Goal: Task Accomplishment & Management: Use online tool/utility

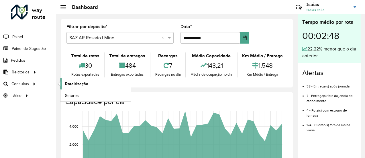
click at [80, 84] on span "Roteirização" at bounding box center [76, 84] width 23 height 6
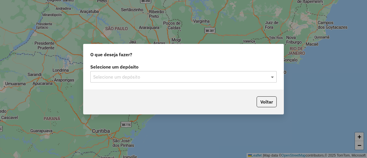
click at [274, 77] on span at bounding box center [272, 76] width 7 height 7
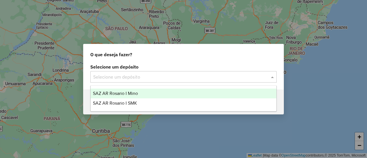
click at [132, 93] on span "SAZ AR Rosario I Mino" at bounding box center [115, 93] width 45 height 5
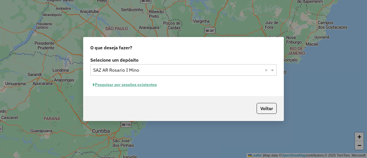
click at [151, 85] on button "Pesquisar por sessões existentes" at bounding box center [124, 84] width 69 height 9
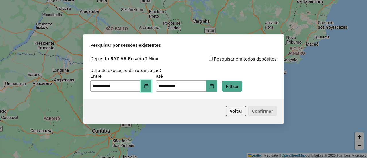
click at [148, 86] on icon "Choose Date" at bounding box center [146, 86] width 5 height 5
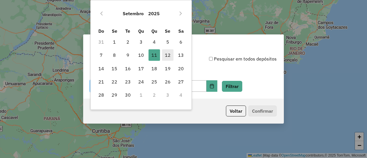
click at [165, 56] on span "12" at bounding box center [167, 54] width 11 height 11
type input "**********"
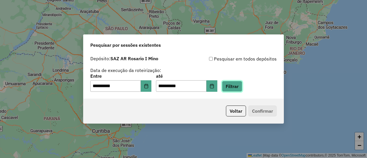
click at [237, 87] on button "Filtrar" at bounding box center [232, 86] width 20 height 11
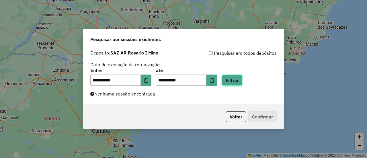
click at [242, 78] on button "Filtrar" at bounding box center [232, 80] width 20 height 11
click at [240, 83] on button "Filtrar" at bounding box center [232, 80] width 20 height 11
click at [238, 80] on button "Filtrar" at bounding box center [232, 80] width 20 height 11
click at [242, 78] on button "Filtrar" at bounding box center [232, 80] width 20 height 11
click at [238, 80] on button "Filtrar" at bounding box center [232, 80] width 20 height 11
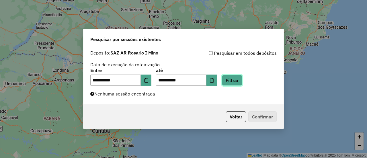
click at [241, 80] on button "Filtrar" at bounding box center [232, 80] width 20 height 11
click at [240, 80] on button "Filtrar" at bounding box center [232, 80] width 20 height 11
click at [242, 79] on button "Filtrar" at bounding box center [232, 80] width 20 height 11
click at [236, 80] on button "Filtrar" at bounding box center [232, 80] width 20 height 11
click at [239, 79] on button "Filtrar" at bounding box center [232, 80] width 20 height 11
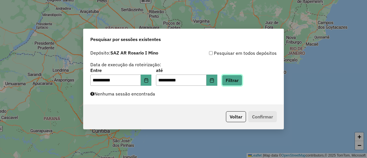
click at [239, 79] on button "Filtrar" at bounding box center [232, 80] width 20 height 11
click at [240, 80] on button "Filtrar" at bounding box center [232, 80] width 20 height 11
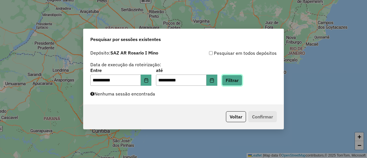
click at [242, 82] on button "Filtrar" at bounding box center [232, 80] width 20 height 11
click at [239, 80] on button "Filtrar" at bounding box center [232, 80] width 20 height 11
click at [241, 82] on button "Filtrar" at bounding box center [232, 80] width 20 height 11
click at [239, 80] on button "Filtrar" at bounding box center [232, 80] width 20 height 11
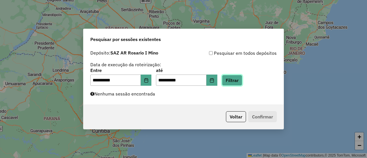
click at [239, 80] on button "Filtrar" at bounding box center [232, 80] width 20 height 11
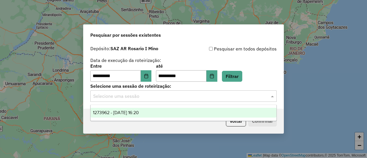
click at [272, 97] on span at bounding box center [272, 96] width 7 height 7
click at [139, 112] on span "1273962 - 12/09/2025 16:20" at bounding box center [116, 112] width 46 height 5
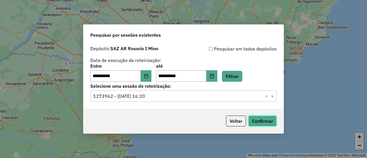
click at [266, 120] on button "Confirmar" at bounding box center [262, 120] width 28 height 11
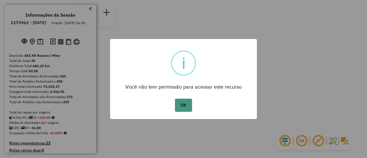
click at [185, 105] on button "OK" at bounding box center [183, 105] width 17 height 13
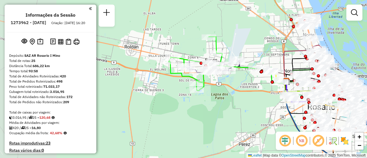
drag, startPoint x: 178, startPoint y: 68, endPoint x: 244, endPoint y: 109, distance: 77.4
click at [244, 109] on div "Janela de atendimento Grade de atendimento Capacidade Transportadoras Veículos …" at bounding box center [183, 79] width 367 height 158
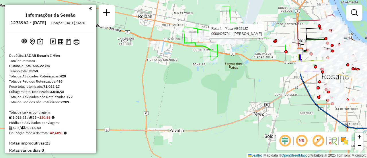
select select "**********"
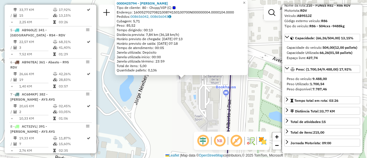
scroll to position [57, 0]
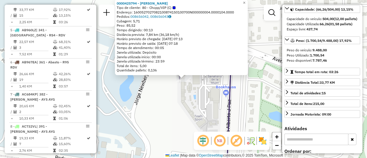
click at [172, 111] on div "0000425794 - CICALA Tipo de cliente: 80 - Chopp/VIP (C) Endereço: 1600527027082…" at bounding box center [183, 79] width 367 height 158
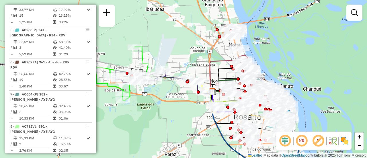
drag, startPoint x: 158, startPoint y: 58, endPoint x: 203, endPoint y: 56, distance: 45.0
click at [202, 56] on div "Janela de atendimento Grade de atendimento Capacidade Transportadoras Veículos …" at bounding box center [183, 79] width 367 height 158
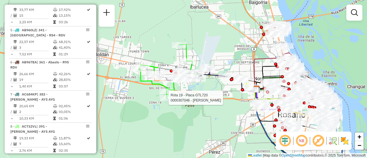
select select "**********"
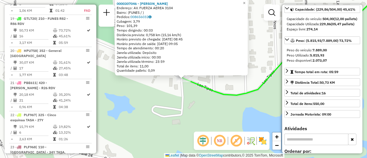
click at [209, 109] on div "0000307046 - MARTINO PABLO FABIAN Endereço: AV. FUERZA AEREA 3104 Bairro: (FUNE…" at bounding box center [183, 79] width 367 height 158
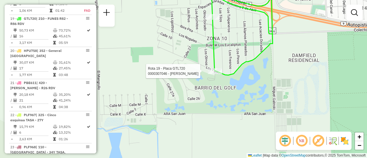
select select "**********"
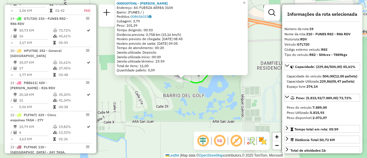
click at [227, 89] on div "0000307046 - MARTINO PABLO FABIAN Endereço: AV. FUERZA AEREA 3104 Bairro: (FUNE…" at bounding box center [183, 79] width 367 height 158
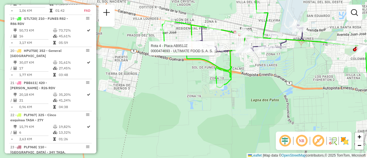
select select "**********"
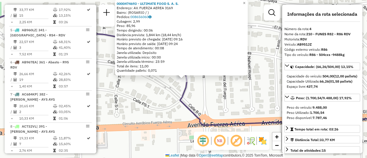
scroll to position [29, 0]
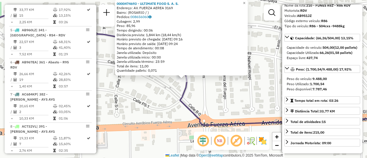
click at [229, 95] on div "0000474693 - ULTIMATE FOOD S. A. S. Endereço: AV. FUERZA AEREA 3169 Bairro: (RO…" at bounding box center [183, 79] width 367 height 158
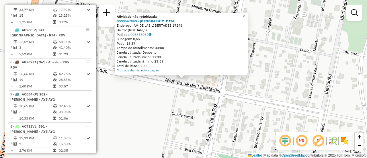
click at [280, 89] on div "Atividade não roteirizada 0000547940 - Caon Angeles Endereço: AV. DE LAS LIBERT…" at bounding box center [183, 79] width 367 height 158
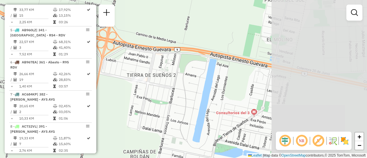
drag, startPoint x: 281, startPoint y: 92, endPoint x: 191, endPoint y: 82, distance: 90.5
click at [160, 83] on div "Janela de atendimento Grade de atendimento Capacidade Transportadoras Veículos …" at bounding box center [183, 79] width 367 height 158
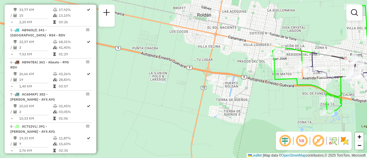
drag, startPoint x: 263, startPoint y: 89, endPoint x: 123, endPoint y: 84, distance: 140.8
click at [122, 85] on div "Janela de atendimento Grade de atendimento Capacidade Transportadoras Veículos …" at bounding box center [183, 79] width 367 height 158
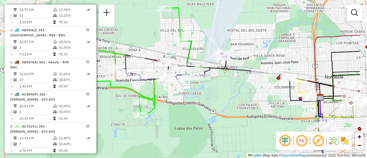
drag, startPoint x: 259, startPoint y: 93, endPoint x: 209, endPoint y: 99, distance: 50.6
click at [209, 99] on div "Janela de atendimento Grade de atendimento Capacidade Transportadoras Veículos …" at bounding box center [183, 79] width 367 height 158
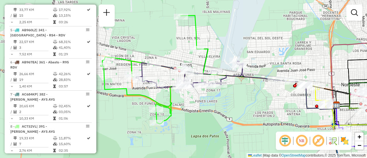
drag, startPoint x: 119, startPoint y: 67, endPoint x: 165, endPoint y: 71, distance: 46.1
click at [164, 73] on div "Janela de atendimento Grade de atendimento Capacidade Transportadoras Veículos …" at bounding box center [183, 79] width 367 height 158
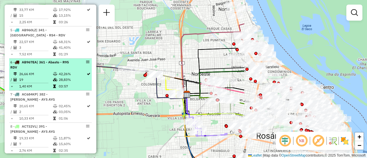
drag, startPoint x: 262, startPoint y: 108, endPoint x: 77, endPoint y: 93, distance: 186.0
click at [84, 95] on hb-router-mapa "Informações da Sessão 1273962 - 12/09/2025 Criação: 11/09/2025 16:20 Depósito: …" at bounding box center [183, 79] width 367 height 158
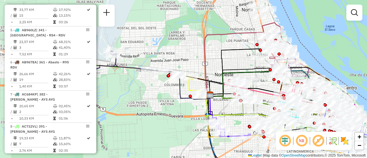
drag, startPoint x: 140, startPoint y: 97, endPoint x: 174, endPoint y: 101, distance: 34.0
click at [176, 101] on div "Janela de atendimento Grade de atendimento Capacidade Transportadoras Veículos …" at bounding box center [183, 79] width 367 height 158
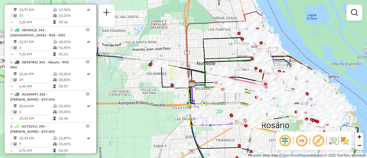
drag, startPoint x: 247, startPoint y: 109, endPoint x: 186, endPoint y: 92, distance: 63.3
click at [186, 92] on div "Janela de atendimento Grade de atendimento Capacidade Transportadoras Veículos …" at bounding box center [183, 79] width 367 height 158
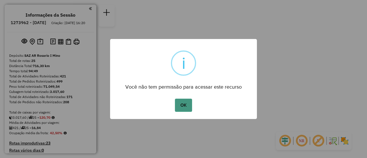
click at [184, 104] on button "OK" at bounding box center [183, 105] width 17 height 13
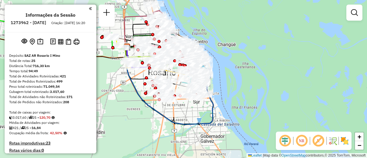
drag, startPoint x: 186, startPoint y: 99, endPoint x: 195, endPoint y: 107, distance: 12.4
click at [198, 112] on div "Janela de atendimento Grade de atendimento Capacidade Transportadoras Veículos …" at bounding box center [183, 79] width 367 height 158
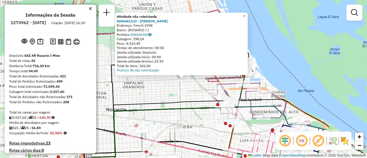
click at [175, 93] on div "Atividade não roteirizada 0000461110 - [PERSON_NAME] - RDV Endereço: french 199…" at bounding box center [183, 79] width 367 height 158
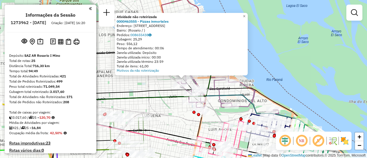
click at [169, 105] on div "Atividade não roteirizada 0000463555 - Pizzas inmortales Endereço: av alberdi 4…" at bounding box center [183, 79] width 367 height 158
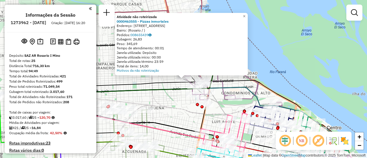
click at [162, 104] on div "Atividade não roteirizada 0000463555 - Pizzas inmortales Endereço: av alberdi 4…" at bounding box center [183, 79] width 367 height 158
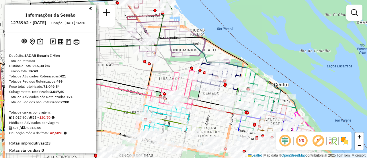
drag, startPoint x: 179, startPoint y: 111, endPoint x: 126, endPoint y: 68, distance: 68.0
click at [126, 68] on div "Janela de atendimento Grade de atendimento Capacidade Transportadoras Veículos …" at bounding box center [183, 79] width 367 height 158
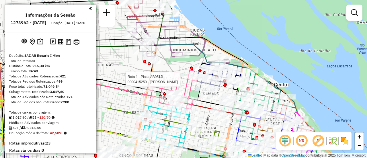
select select "**********"
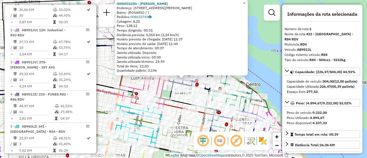
scroll to position [29, 0]
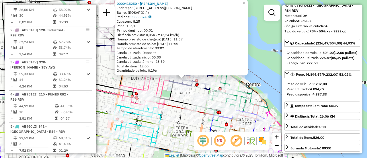
click at [158, 86] on icon at bounding box center [144, 89] width 50 height 39
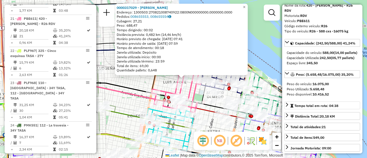
scroll to position [57, 0]
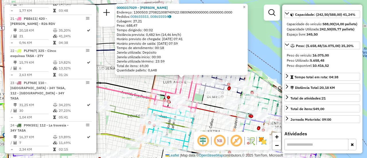
click at [162, 81] on div "0000317029 - BUSSO GABRIEL G Endereço: 1300503:270821008740922:0800N000000000.0…" at bounding box center [183, 79] width 367 height 158
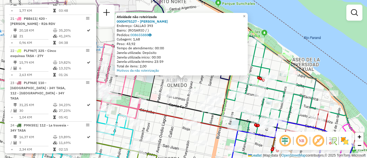
click at [179, 92] on div "Atividade não roteirizada 0000475127 - RUIZ FRANCO NICOLAS Endereço: CALLAO 393…" at bounding box center [183, 79] width 367 height 158
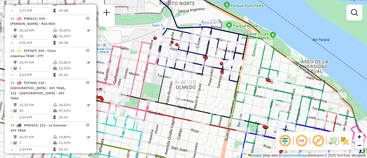
drag, startPoint x: 129, startPoint y: 67, endPoint x: 157, endPoint y: 74, distance: 29.7
click at [157, 74] on icon at bounding box center [107, 81] width 99 height 78
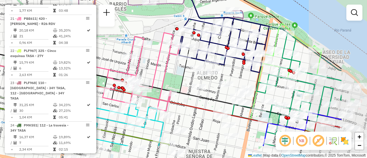
drag, startPoint x: 288, startPoint y: 96, endPoint x: 223, endPoint y: 75, distance: 68.5
click at [223, 75] on div "Janela de atendimento Grade de atendimento Capacidade Transportadoras Veículos …" at bounding box center [183, 79] width 367 height 158
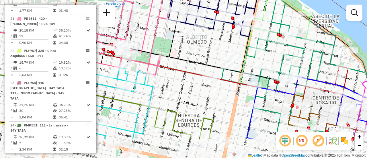
drag, startPoint x: 198, startPoint y: 129, endPoint x: 192, endPoint y: 89, distance: 40.2
click at [190, 89] on div "Janela de atendimento Grade de atendimento Capacidade Transportadoras Veículos …" at bounding box center [183, 79] width 367 height 158
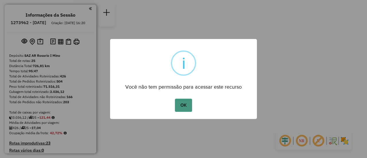
click at [190, 104] on button "OK" at bounding box center [183, 105] width 17 height 13
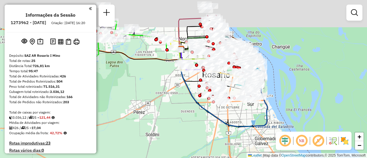
drag, startPoint x: 159, startPoint y: 89, endPoint x: 171, endPoint y: 127, distance: 40.8
click at [169, 133] on div "Janela de atendimento Grade de atendimento Capacidade Transportadoras Veículos …" at bounding box center [183, 79] width 367 height 158
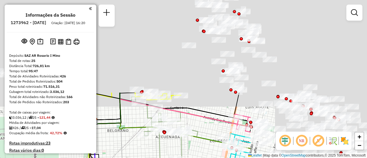
drag, startPoint x: 267, startPoint y: 39, endPoint x: 117, endPoint y: 139, distance: 179.3
click at [107, 154] on div "Janela de atendimento Grade de atendimento Capacidade Transportadoras Veículos …" at bounding box center [183, 79] width 367 height 158
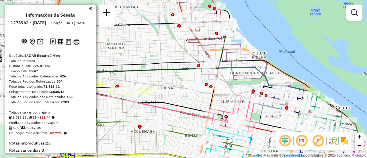
drag, startPoint x: 196, startPoint y: 95, endPoint x: 183, endPoint y: 88, distance: 14.5
click at [183, 88] on div "Janela de atendimento Grade de atendimento Capacidade Transportadoras Veículos …" at bounding box center [183, 79] width 367 height 158
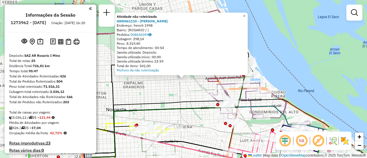
click at [199, 98] on div "Atividade não roteirizada 0000461110 - [PERSON_NAME] - RDV Endereço: french 199…" at bounding box center [183, 79] width 367 height 158
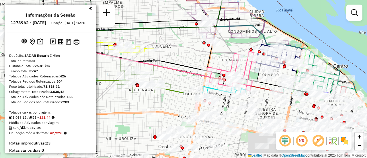
drag, startPoint x: 251, startPoint y: 131, endPoint x: 225, endPoint y: 40, distance: 94.3
click at [225, 40] on div "Janela de atendimento Grade de atendimento Capacidade Transportadoras Veículos …" at bounding box center [183, 79] width 367 height 158
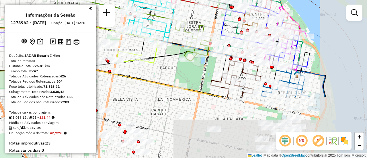
drag, startPoint x: 264, startPoint y: 91, endPoint x: 210, endPoint y: 27, distance: 83.9
click at [193, 11] on div "Janela de atendimento Grade de atendimento Capacidade Transportadoras Veículos …" at bounding box center [183, 79] width 367 height 158
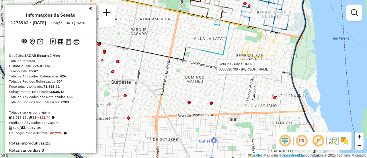
select select "**********"
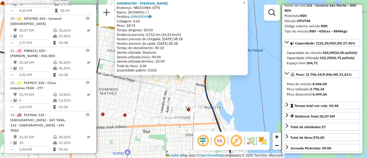
scroll to position [57, 0]
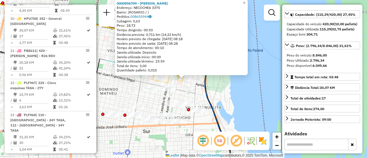
click at [197, 130] on div "0000896709 - DRAGHI GLORI Endereço: NECOCHEA 3375 Bairro: (ROSARIO / ) Pedidos:…" at bounding box center [183, 79] width 367 height 158
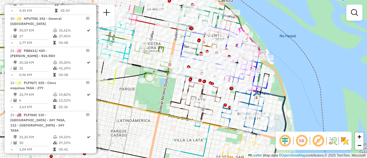
drag, startPoint x: 132, startPoint y: 77, endPoint x: 201, endPoint y: 125, distance: 83.8
click at [200, 125] on div "Janela de atendimento Grade de atendimento Capacidade Transportadoras Veículos …" at bounding box center [183, 79] width 367 height 158
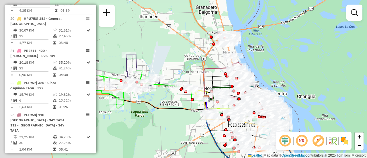
drag, startPoint x: 144, startPoint y: 74, endPoint x: 212, endPoint y: 72, distance: 67.9
click at [211, 72] on icon at bounding box center [223, 81] width 38 height 38
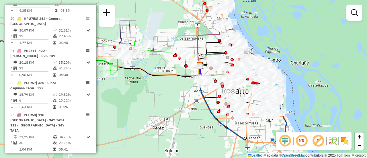
drag, startPoint x: 184, startPoint y: 122, endPoint x: 177, endPoint y: 91, distance: 32.3
click at [169, 86] on div "Janela de atendimento Grade de atendimento Capacidade Transportadoras Veículos …" at bounding box center [183, 79] width 367 height 158
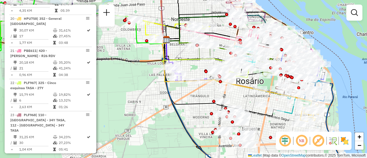
drag, startPoint x: 229, startPoint y: 82, endPoint x: 206, endPoint y: 97, distance: 27.7
click at [206, 97] on div "Janela de atendimento Grade de atendimento Capacidade Transportadoras Veículos …" at bounding box center [183, 79] width 367 height 158
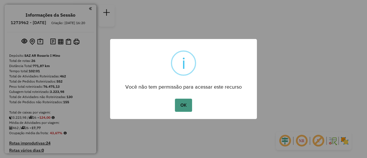
click at [184, 105] on button "OK" at bounding box center [183, 105] width 17 height 13
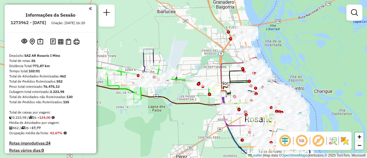
drag, startPoint x: 171, startPoint y: 68, endPoint x: 179, endPoint y: 138, distance: 70.4
click at [178, 138] on div "Janela de atendimento Grade de atendimento Capacidade Transportadoras Veículos …" at bounding box center [183, 79] width 367 height 158
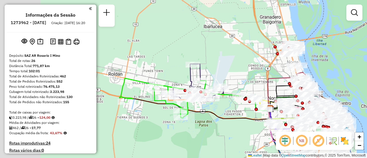
drag, startPoint x: 175, startPoint y: 59, endPoint x: 222, endPoint y: 68, distance: 47.9
click at [222, 68] on div "Janela de atendimento Grade de atendimento Capacidade Transportadoras Veículos …" at bounding box center [183, 79] width 367 height 158
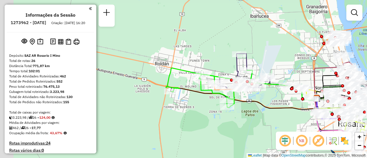
drag, startPoint x: 139, startPoint y: 77, endPoint x: 186, endPoint y: 66, distance: 47.9
click at [186, 66] on div "Janela de atendimento Grade de atendimento Capacidade Transportadoras Veículos …" at bounding box center [183, 79] width 367 height 158
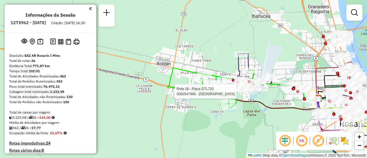
select select "**********"
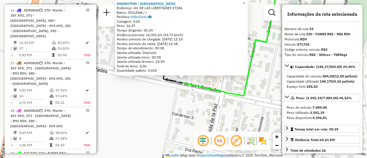
scroll to position [864, 0]
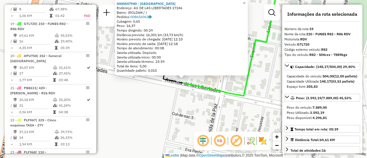
click at [169, 102] on div "0000547940 - Caon Angeles Endereço: AV. DE LAS LIBERTADES 17246 Bairro: (ROLDAN…" at bounding box center [183, 79] width 367 height 158
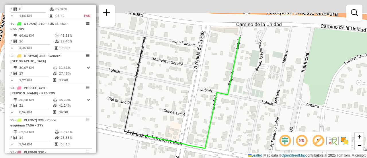
drag, startPoint x: 231, startPoint y: 72, endPoint x: 179, endPoint y: 143, distance: 88.2
click at [179, 143] on div "Janela de atendimento Grade de atendimento Capacidade Transportadoras Veículos …" at bounding box center [183, 79] width 367 height 158
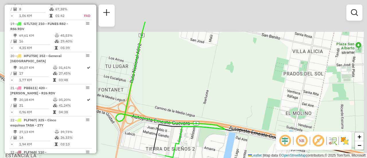
drag, startPoint x: 282, startPoint y: 59, endPoint x: 210, endPoint y: 114, distance: 90.1
click at [204, 116] on div "Janela de atendimento Grade de atendimento Capacidade Transportadoras Veículos …" at bounding box center [183, 79] width 367 height 158
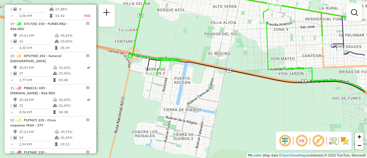
drag, startPoint x: 280, startPoint y: 111, endPoint x: 241, endPoint y: 51, distance: 71.9
click at [241, 51] on div "Janela de atendimento Grade de atendimento Capacidade Transportadoras Veículos …" at bounding box center [183, 79] width 367 height 158
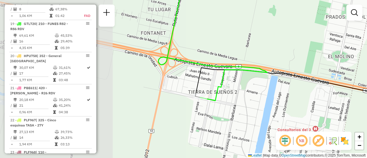
drag, startPoint x: 216, startPoint y: 50, endPoint x: 347, endPoint y: 59, distance: 131.5
click at [347, 59] on div "Janela de atendimento Grade de atendimento Capacidade Transportadoras Veículos …" at bounding box center [183, 79] width 367 height 158
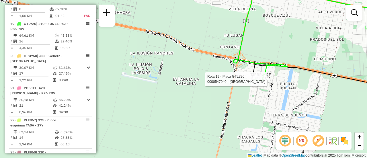
select select "**********"
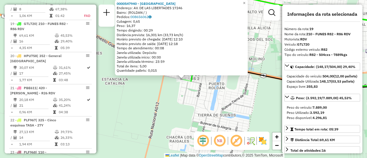
click at [265, 58] on div "0000547940 - Caon Angeles Endereço: AV. DE LAS LIBERTADES 17246 Bairro: (ROLDAN…" at bounding box center [183, 79] width 367 height 158
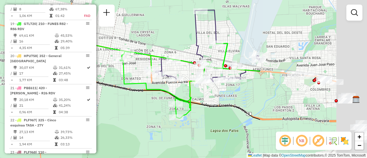
drag, startPoint x: 269, startPoint y: 71, endPoint x: 116, endPoint y: 77, distance: 153.4
click at [118, 76] on icon at bounding box center [145, 79] width 183 height 80
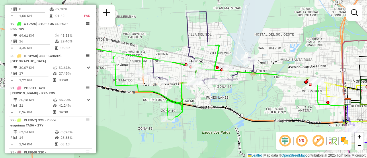
drag, startPoint x: 267, startPoint y: 85, endPoint x: 264, endPoint y: 87, distance: 4.0
click at [264, 87] on div "Janela de atendimento Grade de atendimento Capacidade Transportadoras Veículos …" at bounding box center [183, 79] width 367 height 158
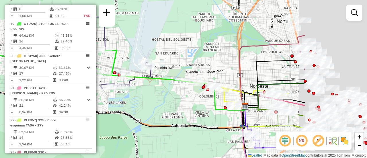
drag, startPoint x: 291, startPoint y: 103, endPoint x: 154, endPoint y: 101, distance: 136.7
click at [158, 104] on div "Janela de atendimento Grade de atendimento Capacidade Transportadoras Veículos …" at bounding box center [183, 79] width 367 height 158
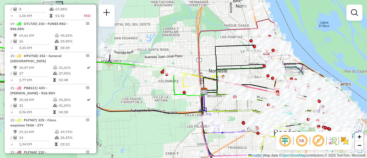
drag, startPoint x: 255, startPoint y: 72, endPoint x: 245, endPoint y: 46, distance: 27.4
click at [243, 51] on icon at bounding box center [245, 72] width 83 height 42
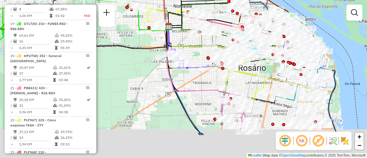
drag, startPoint x: 267, startPoint y: 124, endPoint x: 213, endPoint y: 50, distance: 91.5
click at [212, 50] on div "Janela de atendimento Grade de atendimento Capacidade Transportadoras Veículos …" at bounding box center [183, 79] width 367 height 158
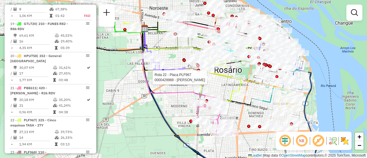
drag, startPoint x: 167, startPoint y: 63, endPoint x: 175, endPoint y: 100, distance: 38.3
click at [175, 100] on div "Rota 22 - Placa PLF967 0000429969 - GUAN JINHUA Janela de atendimento Grade de …" at bounding box center [183, 79] width 367 height 158
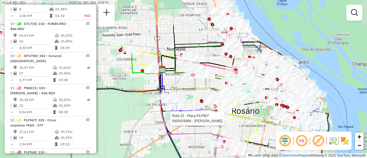
drag, startPoint x: 170, startPoint y: 56, endPoint x: 194, endPoint y: 99, distance: 49.3
click at [194, 99] on div "Rota 22 - Placa PLF967 0000429969 - GUAN JINHUA Janela de atendimento Grade de …" at bounding box center [183, 79] width 367 height 158
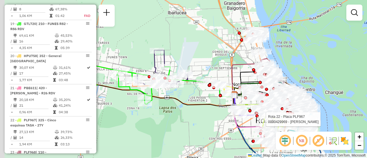
drag, startPoint x: 117, startPoint y: 74, endPoint x: 205, endPoint y: 94, distance: 90.9
click at [206, 95] on div "Rota 22 - Placa PLF967 0000429969 - GUAN JINHUA Janela de atendimento Grade de …" at bounding box center [183, 79] width 367 height 158
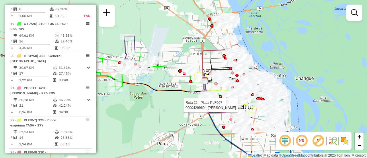
drag, startPoint x: 217, startPoint y: 74, endPoint x: 184, endPoint y: 60, distance: 36.1
click at [184, 60] on div "Rota 22 - Placa PLF967 0000429969 - GUAN JINHUA Janela de atendimento Grade de …" at bounding box center [183, 79] width 367 height 158
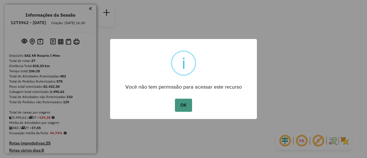
click at [184, 107] on button "OK" at bounding box center [183, 105] width 17 height 13
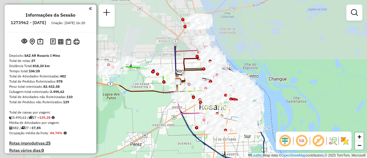
drag, startPoint x: 165, startPoint y: 72, endPoint x: 317, endPoint y: 130, distance: 162.4
click at [325, 134] on hb-router-mapa "Informações da Sessão 1273962 - 12/09/2025 Criação: 11/09/2025 16:20 Depósito: …" at bounding box center [183, 79] width 367 height 158
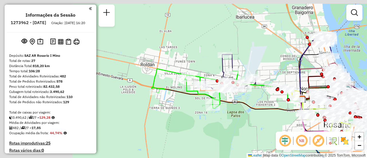
drag, startPoint x: 136, startPoint y: 113, endPoint x: 279, endPoint y: 134, distance: 144.0
click at [279, 134] on hb-router-mapa "Informações da Sessão 1273962 - 12/09/2025 Criação: 11/09/2025 16:20 Depósito: …" at bounding box center [183, 79] width 367 height 158
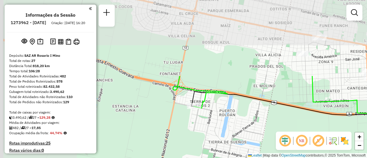
drag, startPoint x: 195, startPoint y: 80, endPoint x: 319, endPoint y: 171, distance: 154.0
click at [319, 158] on html "Aguarde... Pop-up bloqueado! Seu navegador bloqueou automáticamente a abertura …" at bounding box center [183, 79] width 367 height 158
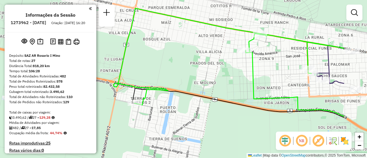
drag, startPoint x: 256, startPoint y: 75, endPoint x: 192, endPoint y: 75, distance: 63.6
click at [192, 75] on div "Rota 25 - Placa GBL764 0000116082 - CARABELLI ES Janela de atendimento Grade de…" at bounding box center [183, 79] width 367 height 158
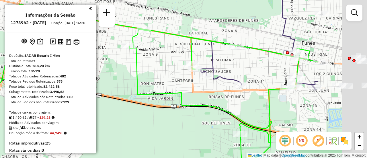
drag, startPoint x: 254, startPoint y: 83, endPoint x: 143, endPoint y: 77, distance: 110.5
click at [142, 77] on div "Rota 25 - Placa GBL764 0000116082 - CARABELLI ES Janela de atendimento Grade de…" at bounding box center [183, 79] width 367 height 158
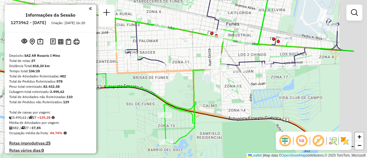
drag, startPoint x: 243, startPoint y: 94, endPoint x: 187, endPoint y: 78, distance: 58.2
click at [187, 78] on icon at bounding box center [105, 64] width 366 height 159
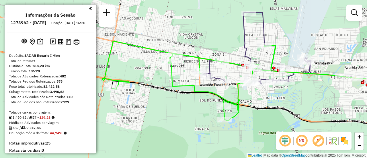
drag, startPoint x: 131, startPoint y: 74, endPoint x: 155, endPoint y: 74, distance: 24.1
click at [155, 74] on div "Rota 25 - Placa GBL764 0000116082 - CARABELLI ES Janela de atendimento Grade de…" at bounding box center [183, 79] width 367 height 158
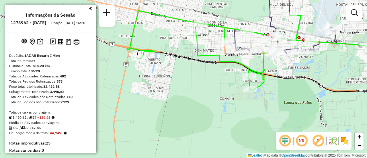
drag, startPoint x: 157, startPoint y: 94, endPoint x: 183, endPoint y: 65, distance: 39.4
click at [183, 65] on div "Rota 25 - Placa GBL764 0000116082 - CARABELLI ES Janela de atendimento Grade de…" at bounding box center [183, 79] width 367 height 158
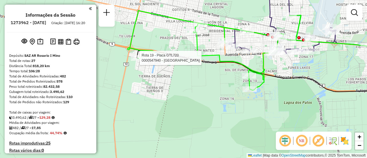
select select "**********"
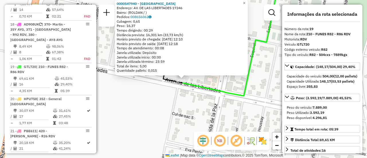
scroll to position [864, 0]
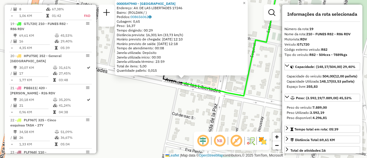
click at [172, 114] on div "0000547940 - Caon Angeles Endereço: AV. DE LAS LIBERTADES 17246 Bairro: (ROLDAN…" at bounding box center [183, 79] width 367 height 158
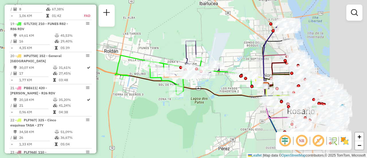
drag, startPoint x: 259, startPoint y: 84, endPoint x: 137, endPoint y: 74, distance: 122.5
click at [140, 74] on div "Janela de atendimento Grade de atendimento Capacidade Transportadoras Veículos …" at bounding box center [183, 79] width 367 height 158
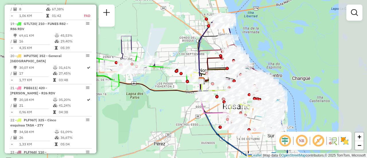
drag, startPoint x: 236, startPoint y: 91, endPoint x: 177, endPoint y: 86, distance: 59.2
click at [177, 86] on div "Janela de atendimento Grade de atendimento Capacidade Transportadoras Veículos …" at bounding box center [183, 79] width 367 height 158
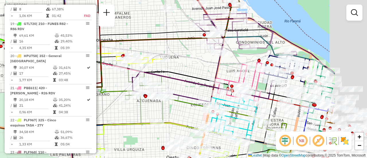
drag, startPoint x: 256, startPoint y: 64, endPoint x: 181, endPoint y: 70, distance: 74.7
click at [179, 69] on div "Janela de atendimento Grade de atendimento Capacidade Transportadoras Veículos …" at bounding box center [183, 79] width 367 height 158
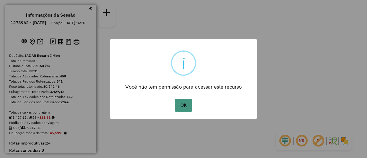
click at [185, 105] on button "OK" at bounding box center [183, 105] width 17 height 13
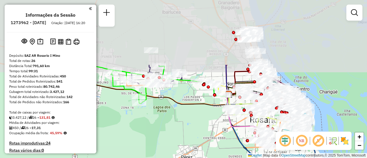
drag, startPoint x: 168, startPoint y: 64, endPoint x: 237, endPoint y: 130, distance: 95.4
click at [237, 130] on div "Janela de atendimento Grade de atendimento Capacidade Transportadoras Veículos …" at bounding box center [183, 79] width 367 height 158
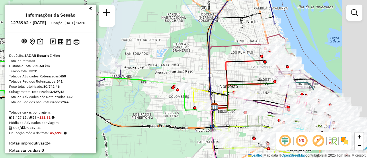
drag, startPoint x: 227, startPoint y: 89, endPoint x: 148, endPoint y: 110, distance: 81.7
click at [144, 110] on div "Janela de atendimento Grade de atendimento Capacidade Transportadoras Veículos …" at bounding box center [183, 79] width 367 height 158
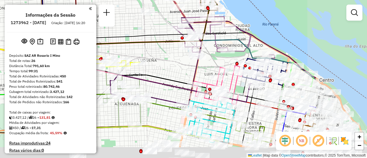
drag, startPoint x: 268, startPoint y: 96, endPoint x: 194, endPoint y: 68, distance: 79.4
click at [194, 68] on icon at bounding box center [180, 63] width 141 height 85
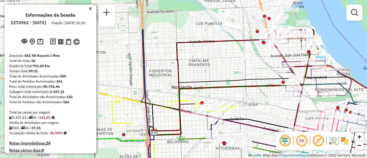
drag, startPoint x: 172, startPoint y: 70, endPoint x: 274, endPoint y: 115, distance: 111.2
click at [274, 115] on div "Janela de atendimento Grade de atendimento Capacidade Transportadoras Veículos …" at bounding box center [183, 79] width 367 height 158
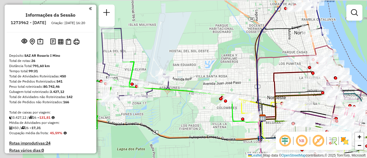
drag, startPoint x: 173, startPoint y: 77, endPoint x: 302, endPoint y: 93, distance: 129.7
click at [285, 93] on icon at bounding box center [271, 60] width 28 height 124
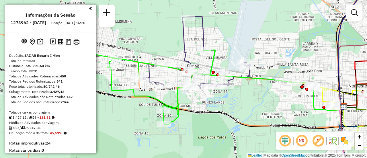
drag, startPoint x: 243, startPoint y: 83, endPoint x: 268, endPoint y: 76, distance: 25.4
click at [270, 74] on div "Janela de atendimento Grade de atendimento Capacidade Transportadoras Veículos …" at bounding box center [183, 79] width 367 height 158
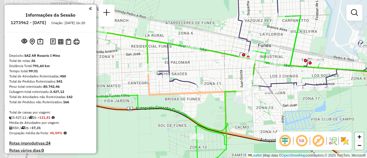
drag, startPoint x: 127, startPoint y: 79, endPoint x: 231, endPoint y: 74, distance: 104.4
click at [231, 74] on div "Janela de atendimento Grade de atendimento Capacidade Transportadoras Veículos …" at bounding box center [183, 79] width 367 height 158
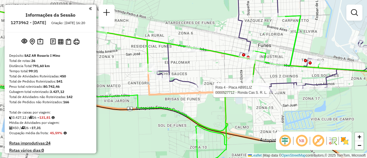
select select "**********"
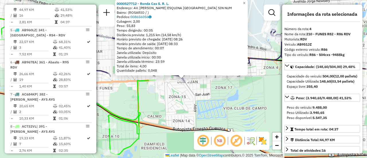
scroll to position [57, 0]
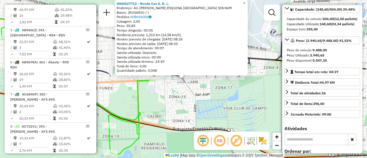
click at [210, 100] on div "0000527712 - Ronda Cas S. R. L. Endereço: AV. [PERSON_NAME] ESQUINA SAN NICOLAS…" at bounding box center [183, 79] width 367 height 158
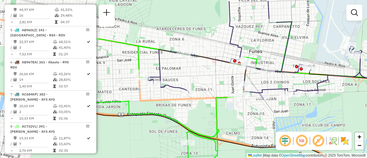
drag, startPoint x: 131, startPoint y: 88, endPoint x: 282, endPoint y: 118, distance: 153.3
click at [275, 118] on div "Janela de atendimento Grade de atendimento Capacidade Transportadoras Veículos …" at bounding box center [183, 79] width 367 height 158
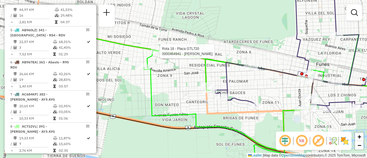
select select "**********"
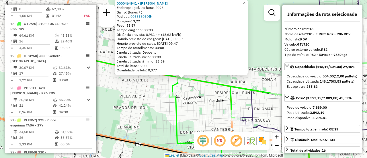
scroll to position [29, 0]
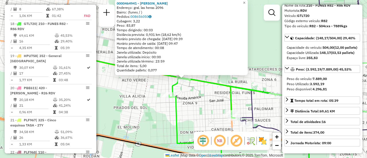
click at [193, 109] on div "0000464941 - tilatti [PERSON_NAME]: gral. las heras 2096 Bairro: (funes / ) Ped…" at bounding box center [183, 79] width 367 height 158
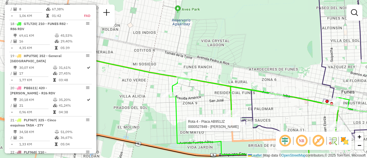
select select "**********"
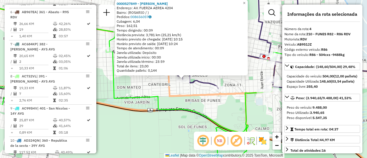
scroll to position [300, 0]
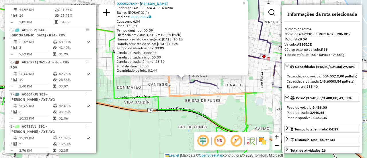
click at [236, 115] on div "0000527849 - [PERSON_NAME]: AV. FUERZA AEREA 4204 Bairro: ([GEOGRAPHIC_DATA] / …" at bounding box center [183, 79] width 367 height 158
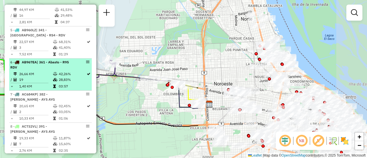
drag, startPoint x: 306, startPoint y: 115, endPoint x: 87, endPoint y: 100, distance: 219.2
click at [91, 101] on hb-router-mapa "Informações da Sessão 1273962 - [DATE] Criação: [DATE] 16:20 Depósito: SAZ AR R…" at bounding box center [183, 79] width 367 height 158
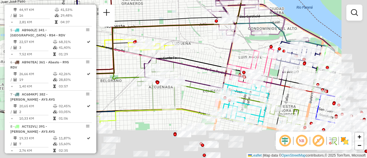
drag, startPoint x: 297, startPoint y: 101, endPoint x: 216, endPoint y: 49, distance: 96.2
click at [200, 42] on icon at bounding box center [214, 46] width 141 height 85
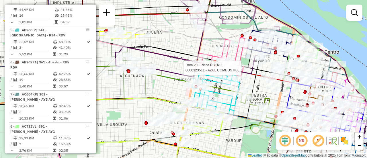
select select "**********"
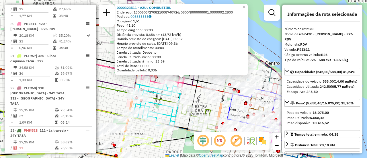
scroll to position [29, 0]
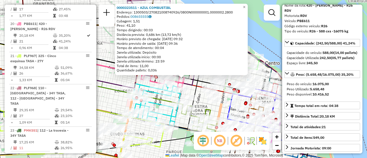
click at [119, 79] on div "0000323511 - AZUL COMBUSTIBL Endereço: 1300503/270821008740926/0800N000000001.0…" at bounding box center [183, 79] width 367 height 158
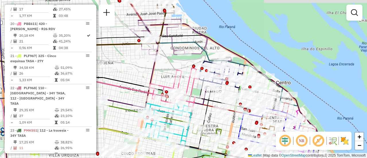
drag, startPoint x: 130, startPoint y: 54, endPoint x: 142, endPoint y: 74, distance: 23.2
click at [142, 74] on div "Janela de atendimento Grade de atendimento Capacidade Transportadoras Veículos …" at bounding box center [183, 79] width 367 height 158
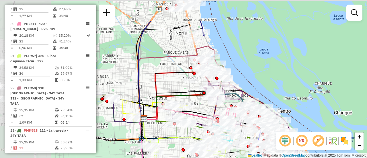
drag, startPoint x: 190, startPoint y: 46, endPoint x: 259, endPoint y: 82, distance: 78.2
click at [259, 82] on div "Janela de atendimento Grade de atendimento Capacidade Transportadoras Veículos …" at bounding box center [183, 79] width 367 height 158
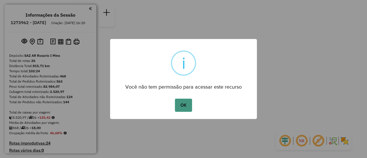
click at [185, 104] on button "OK" at bounding box center [183, 105] width 17 height 13
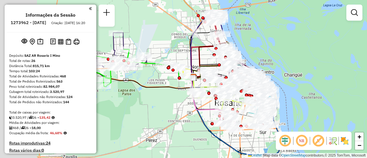
drag, startPoint x: 211, startPoint y: 52, endPoint x: 293, endPoint y: 79, distance: 85.7
click at [297, 80] on div "Janela de atendimento Grade de atendimento Capacidade Transportadoras Veículos …" at bounding box center [183, 79] width 367 height 158
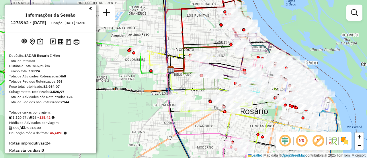
drag, startPoint x: 268, startPoint y: 62, endPoint x: 193, endPoint y: 66, distance: 74.9
click at [194, 67] on icon at bounding box center [210, 65] width 81 height 19
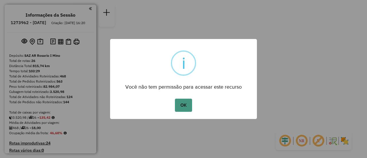
click at [187, 106] on button "OK" at bounding box center [183, 105] width 17 height 13
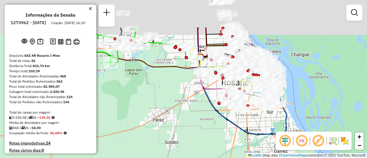
drag, startPoint x: 150, startPoint y: 92, endPoint x: 240, endPoint y: 144, distance: 104.1
click at [234, 145] on div "Janela de atendimento Grade de atendimento Capacidade Transportadoras Veículos …" at bounding box center [183, 79] width 367 height 158
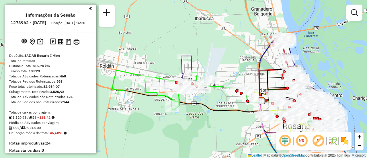
drag, startPoint x: 251, startPoint y: 102, endPoint x: 223, endPoint y: 104, distance: 27.5
click at [222, 104] on div "Janela de atendimento Grade de atendimento Capacidade Transportadoras Veículos …" at bounding box center [183, 79] width 367 height 158
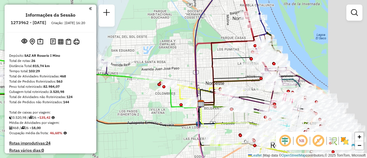
drag, startPoint x: 321, startPoint y: 61, endPoint x: 215, endPoint y: 82, distance: 108.3
click at [215, 82] on div "Janela de atendimento Grade de atendimento Capacidade Transportadoras Veículos …" at bounding box center [183, 79] width 367 height 158
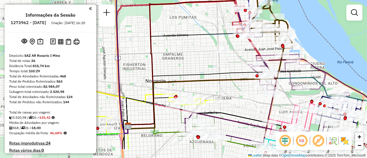
drag, startPoint x: 254, startPoint y: 100, endPoint x: 171, endPoint y: 26, distance: 110.8
click at [171, 70] on icon at bounding box center [253, 98] width 252 height 56
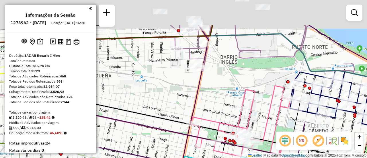
drag, startPoint x: 155, startPoint y: 34, endPoint x: 170, endPoint y: 84, distance: 52.0
click at [170, 84] on div "Janela de atendimento Grade de atendimento Capacidade Transportadoras Veículos …" at bounding box center [183, 79] width 367 height 158
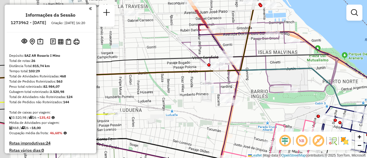
drag, startPoint x: 157, startPoint y: 45, endPoint x: 232, endPoint y: 98, distance: 91.9
click at [233, 99] on icon at bounding box center [121, 90] width 264 height 160
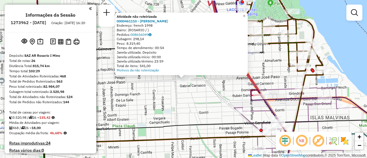
click at [200, 101] on div "Atividade não roteirizada 0000461110 - Gonzales Emanuel - RDV Endereço: french …" at bounding box center [183, 79] width 367 height 158
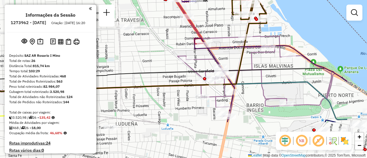
drag, startPoint x: 309, startPoint y: 119, endPoint x: 189, endPoint y: 43, distance: 142.0
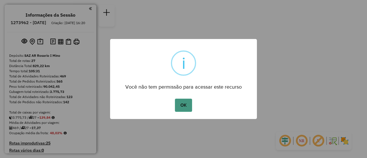
click at [183, 104] on button "OK" at bounding box center [183, 105] width 17 height 13
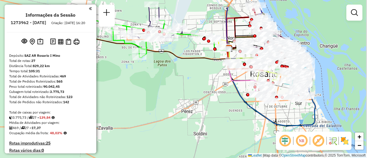
drag, startPoint x: 179, startPoint y: 49, endPoint x: 187, endPoint y: 138, distance: 89.5
click at [187, 138] on div "Janela de atendimento Grade de atendimento Capacidade Transportadoras Veículos …" at bounding box center [183, 79] width 367 height 158
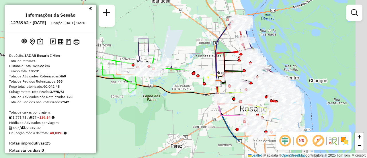
drag, startPoint x: 213, startPoint y: 87, endPoint x: 190, endPoint y: 54, distance: 39.6
click at [190, 54] on div "Janela de atendimento Grade de atendimento Capacidade Transportadoras Veículos …" at bounding box center [183, 79] width 367 height 158
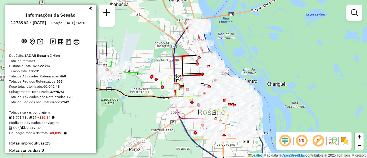
drag, startPoint x: 202, startPoint y: 58, endPoint x: 160, endPoint y: 61, distance: 42.0
click at [160, 61] on div "Janela de atendimento Grade de atendimento Capacidade Transportadoras Veículos …" at bounding box center [183, 79] width 367 height 158
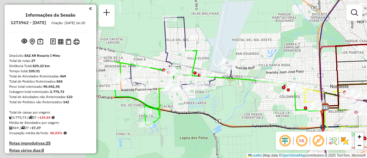
drag, startPoint x: 136, startPoint y: 109, endPoint x: 292, endPoint y: 112, distance: 156.2
click at [291, 113] on div "Janela de atendimento Grade de atendimento Capacidade Transportadoras Veículos …" at bounding box center [183, 79] width 367 height 158
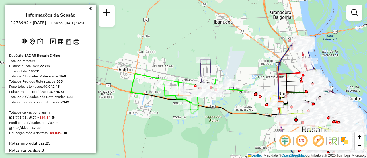
drag, startPoint x: 261, startPoint y: 76, endPoint x: 181, endPoint y: 82, distance: 80.2
click at [164, 76] on div "Janela de atendimento Grade de atendimento Capacidade Transportadoras Veículos …" at bounding box center [183, 79] width 367 height 158
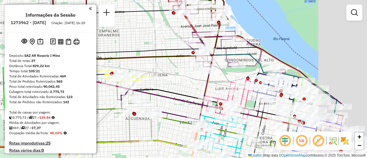
drag, startPoint x: 247, startPoint y: 85, endPoint x: 172, endPoint y: 85, distance: 75.1
click at [172, 85] on div "Janela de atendimento Grade de atendimento Capacidade Transportadoras Veículos …" at bounding box center [183, 79] width 367 height 158
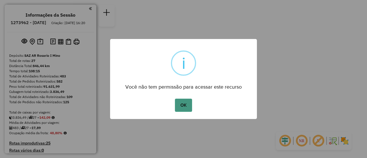
click at [187, 105] on button "OK" at bounding box center [183, 105] width 17 height 13
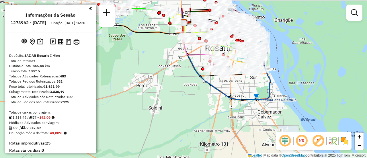
drag, startPoint x: 174, startPoint y: 45, endPoint x: 204, endPoint y: 121, distance: 81.6
click at [203, 123] on div "Janela de atendimento Grade de atendimento Capacidade Transportadoras Veículos …" at bounding box center [183, 79] width 367 height 158
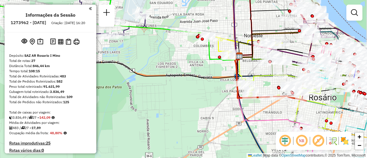
drag, startPoint x: 197, startPoint y: 69, endPoint x: 170, endPoint y: 134, distance: 70.0
click at [164, 132] on div "Janela de atendimento Grade de atendimento Capacidade Transportadoras Veículos …" at bounding box center [183, 79] width 367 height 158
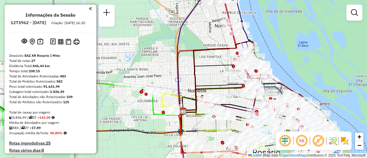
drag, startPoint x: 220, startPoint y: 89, endPoint x: 147, endPoint y: 68, distance: 75.8
click at [183, 69] on icon at bounding box center [216, 87] width 67 height 47
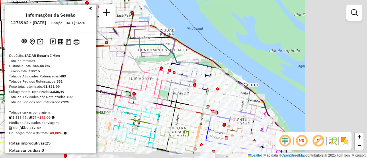
drag, startPoint x: 222, startPoint y: 94, endPoint x: 131, endPoint y: 70, distance: 93.7
click at [128, 71] on div "Janela de atendimento Grade de atendimento Capacidade Transportadoras Veículos …" at bounding box center [183, 79] width 367 height 158
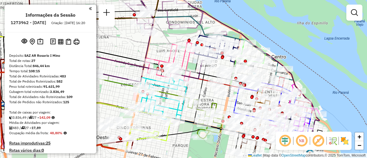
drag, startPoint x: 120, startPoint y: 73, endPoint x: 168, endPoint y: 38, distance: 59.2
click at [166, 38] on div "Janela de atendimento Grade de atendimento Capacidade Transportadoras Veículos …" at bounding box center [183, 79] width 367 height 158
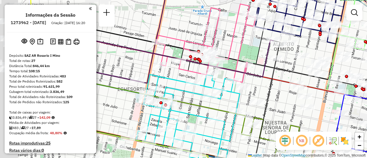
drag, startPoint x: 165, startPoint y: 52, endPoint x: 341, endPoint y: 62, distance: 175.6
click at [256, 64] on icon at bounding box center [205, 43] width 99 height 78
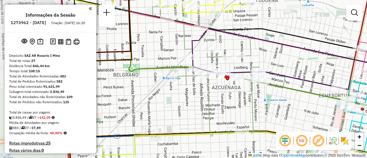
drag, startPoint x: 213, startPoint y: 99, endPoint x: 280, endPoint y: 95, distance: 68.0
click at [280, 95] on div "Janela de atendimento Grade de atendimento Capacidade Transportadoras Veículos …" at bounding box center [183, 79] width 367 height 158
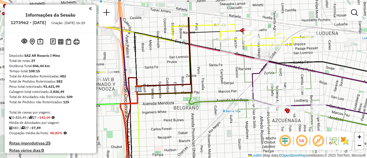
drag, startPoint x: 207, startPoint y: 86, endPoint x: 312, endPoint y: 129, distance: 113.5
click at [318, 136] on hb-router-mapa "Informações da Sessão 1273962 - 12/09/2025 Criação: 11/09/2025 16:20 Depósito: …" at bounding box center [183, 79] width 367 height 158
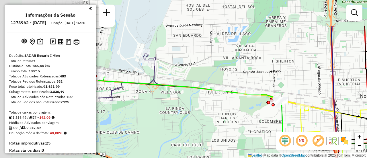
drag, startPoint x: 153, startPoint y: 85, endPoint x: 291, endPoint y: 126, distance: 144.1
click at [291, 127] on div "Janela de atendimento Grade de atendimento Capacidade Transportadoras Veículos …" at bounding box center [183, 79] width 367 height 158
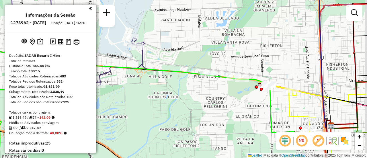
drag, startPoint x: 311, startPoint y: 74, endPoint x: 272, endPoint y: 70, distance: 38.8
click at [272, 70] on div "Janela de atendimento Grade de atendimento Capacidade Transportadoras Veículos …" at bounding box center [183, 79] width 367 height 158
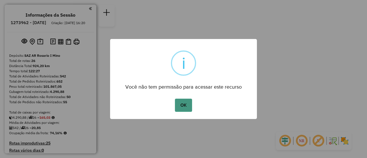
click at [184, 103] on button "OK" at bounding box center [183, 105] width 17 height 13
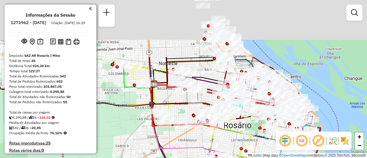
click at [248, 158] on html "Aguarde... Pop-up bloqueado! Seu navegador bloqueou automáticamente a abertura …" at bounding box center [183, 79] width 367 height 158
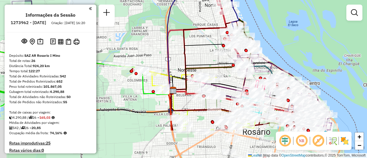
drag, startPoint x: 275, startPoint y: 94, endPoint x: 265, endPoint y: 24, distance: 70.6
click at [265, 24] on div "Janela de atendimento Grade de atendimento Capacidade Transportadoras Veículos …" at bounding box center [183, 79] width 367 height 158
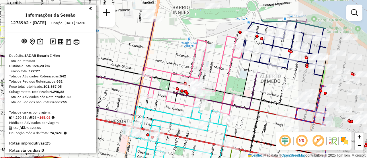
drag, startPoint x: 298, startPoint y: 37, endPoint x: 211, endPoint y: 79, distance: 96.4
click at [211, 79] on icon at bounding box center [192, 75] width 99 height 78
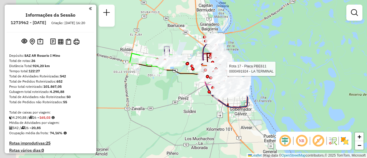
drag, startPoint x: 122, startPoint y: 64, endPoint x: 195, endPoint y: 42, distance: 76.1
click at [195, 42] on div "Rota 17 - Placa PBE611 0000491924 - LA TERMINAL Janela de atendimento Grade de …" at bounding box center [183, 79] width 367 height 158
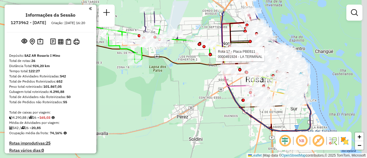
drag, startPoint x: 199, startPoint y: 52, endPoint x: 197, endPoint y: 129, distance: 77.1
click at [193, 132] on div "Rota 17 - Placa PBE611 0000491924 - LA TERMINAL Rota 19 - Placa PLF968 00004247…" at bounding box center [183, 79] width 367 height 158
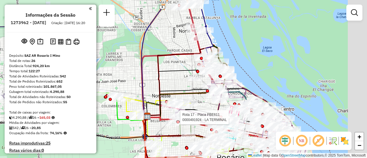
drag, startPoint x: 262, startPoint y: 70, endPoint x: 170, endPoint y: 97, distance: 95.8
click at [170, 97] on icon at bounding box center [188, 97] width 83 height 42
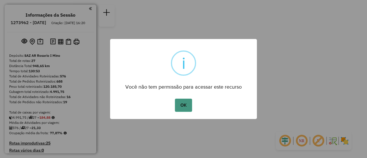
click at [188, 108] on button "OK" at bounding box center [183, 105] width 17 height 13
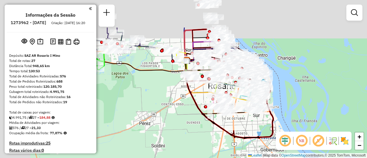
drag, startPoint x: 145, startPoint y: 55, endPoint x: 283, endPoint y: 125, distance: 154.1
click at [273, 125] on icon at bounding box center [229, 98] width 88 height 79
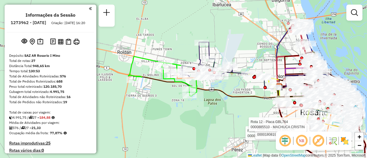
drag, startPoint x: 263, startPoint y: 67, endPoint x: 219, endPoint y: 69, distance: 43.9
click at [213, 67] on div "Rota 12 - Placa GBL764 0000360281 - FERNANDEZ DIEGO Rota 12 - Placa GBL764 0000…" at bounding box center [183, 79] width 367 height 158
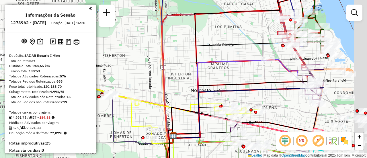
drag, startPoint x: 285, startPoint y: 64, endPoint x: 199, endPoint y: 62, distance: 86.0
click at [195, 62] on icon at bounding box center [220, 99] width 95 height 78
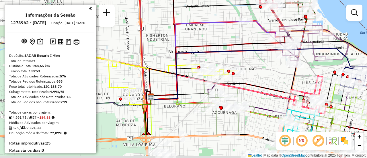
drag, startPoint x: 323, startPoint y: 102, endPoint x: 292, endPoint y: 26, distance: 82.0
click at [292, 26] on div "Rota 12 - Placa GBL764 0000360281 - FERNANDEZ DIEGO Rota 12 - Placa GBL764 0000…" at bounding box center [183, 79] width 367 height 158
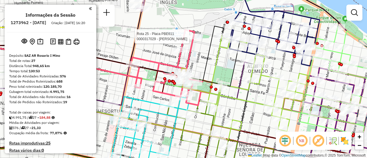
select select "**********"
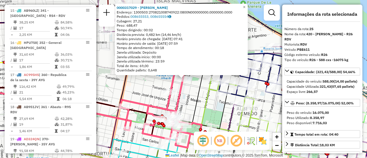
scroll to position [1026, 0]
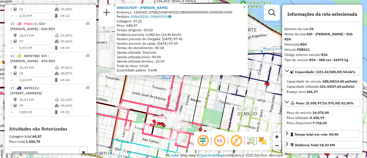
click at [211, 98] on div "0000317029 - BUSSO GABRIEL G Endereço: 1300503:270821008740922:0800N000000000.0…" at bounding box center [183, 79] width 367 height 158
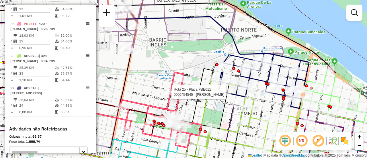
select select "**********"
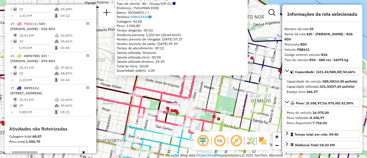
scroll to position [57, 0]
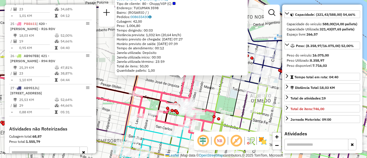
click at [154, 83] on div "0000454545 - [PERSON_NAME] Tipo de cliente: 80 - Chopp/VIP (C) Endereço: [STREE…" at bounding box center [183, 79] width 367 height 158
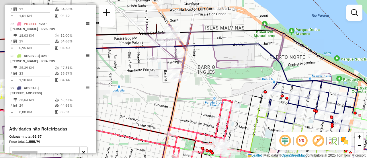
drag, startPoint x: 160, startPoint y: 44, endPoint x: 220, endPoint y: 93, distance: 77.8
click at [217, 96] on div "Janela de atendimento Grade de atendimento Capacidade Transportadoras Veículos …" at bounding box center [183, 79] width 367 height 158
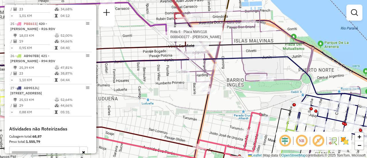
select select "**********"
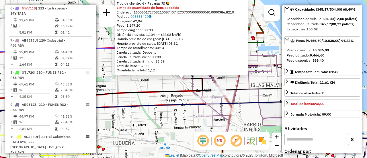
click at [160, 85] on div "0000430177 - GONZALEZ MAXIMILIANO JOSE Tipo de cliente: 6 - Recarga (R) Limite …" at bounding box center [183, 79] width 367 height 158
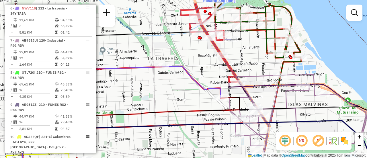
drag, startPoint x: 135, startPoint y: 66, endPoint x: 162, endPoint y: 77, distance: 28.6
click at [177, 88] on div "Janela de atendimento Grade de atendimento Capacidade Transportadoras Veículos …" at bounding box center [183, 79] width 367 height 158
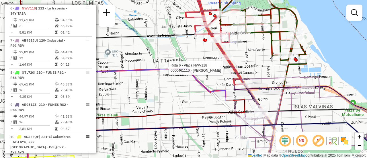
select select "**********"
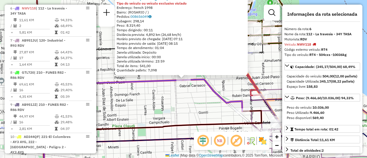
click at [176, 92] on div "0000461110 - [PERSON_NAME] - RDV Tipo do veículo ou veículo exclusivo violado E…" at bounding box center [183, 79] width 367 height 158
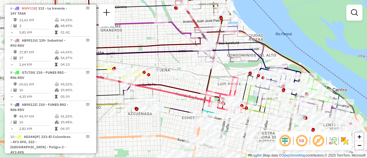
drag, startPoint x: 208, startPoint y: 94, endPoint x: 156, endPoint y: 20, distance: 90.2
click at [156, 21] on div "Janela de atendimento Grade de atendimento Capacidade Transportadoras Veículos …" at bounding box center [183, 79] width 367 height 158
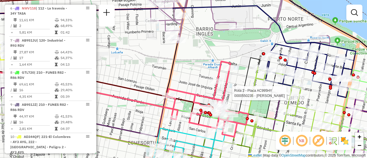
select select "**********"
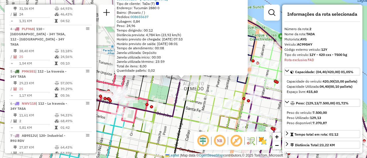
scroll to position [267, 0]
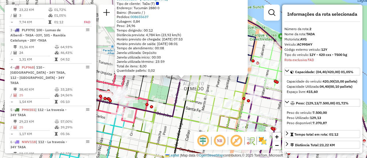
click at [168, 91] on icon at bounding box center [69, 81] width 212 height 45
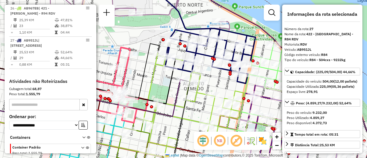
scroll to position [1073, 0]
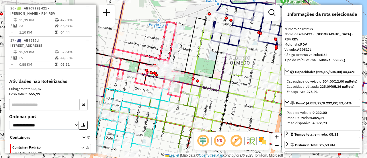
drag, startPoint x: 138, startPoint y: 86, endPoint x: 189, endPoint y: 58, distance: 57.6
click at [188, 59] on icon at bounding box center [107, 45] width 196 height 54
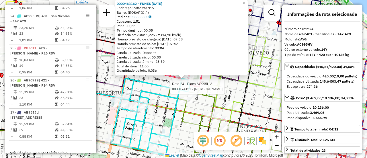
scroll to position [994, 0]
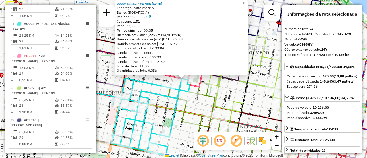
click at [152, 85] on icon at bounding box center [151, 120] width 81 height 84
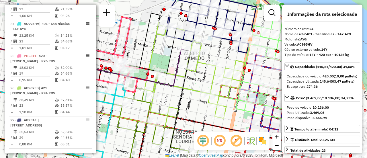
drag, startPoint x: 222, startPoint y: 52, endPoint x: 175, endPoint y: 59, distance: 47.6
click at [158, 57] on div "Janela de atendimento Grade de atendimento Capacidade Transportadoras Veículos …" at bounding box center [183, 79] width 367 height 158
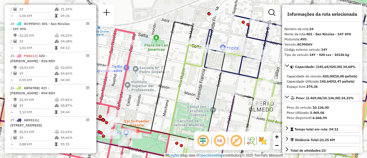
drag, startPoint x: 231, startPoint y: 6, endPoint x: 212, endPoint y: 43, distance: 41.4
click at [211, 51] on div "Janela de atendimento Grade de atendimento Capacidade Transportadoras Veículos …" at bounding box center [183, 79] width 367 height 158
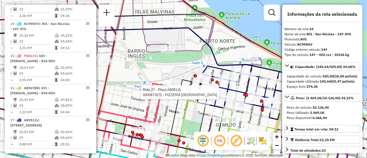
click at [163, 75] on div "Rota 27 - Placa AB951JL 0000471671 - PIZZERIA FRANCIA Janela de atendimento Gra…" at bounding box center [183, 79] width 367 height 158
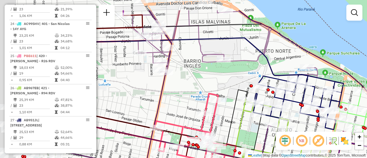
drag, startPoint x: 168, startPoint y: 46, endPoint x: 246, endPoint y: 73, distance: 82.2
click at [246, 73] on div "Janela de atendimento Grade de atendimento Capacidade Transportadoras Veículos …" at bounding box center [183, 79] width 367 height 158
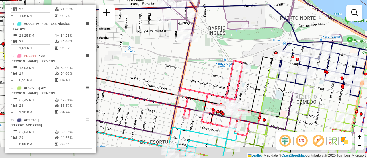
drag, startPoint x: 270, startPoint y: 65, endPoint x: 199, endPoint y: 43, distance: 75.3
click at [202, 43] on div "Janela de atendimento Grade de atendimento Capacidade Transportadoras Veículos …" at bounding box center [183, 79] width 367 height 158
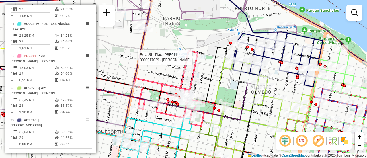
select select "**********"
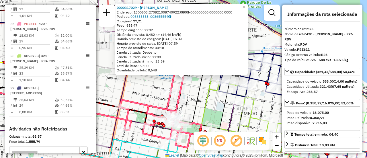
scroll to position [57, 0]
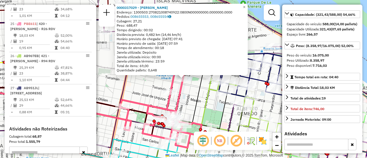
click at [207, 101] on icon at bounding box center [233, 126] width 127 height 96
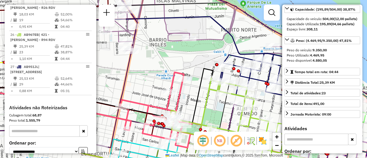
scroll to position [1058, 0]
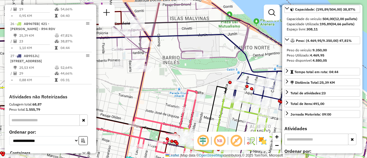
drag, startPoint x: 157, startPoint y: 54, endPoint x: 200, endPoint y: 70, distance: 46.2
click at [195, 72] on div "Janela de atendimento Grade de atendimento Capacidade Transportadoras Veículos …" at bounding box center [183, 79] width 367 height 158
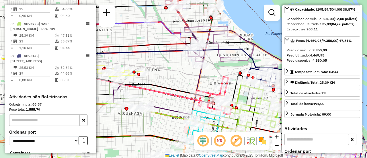
click at [160, 68] on div "Janela de atendimento Grade de atendimento Capacidade Transportadoras Veículos …" at bounding box center [183, 79] width 367 height 158
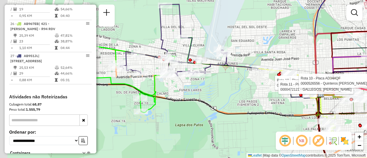
drag, startPoint x: 188, startPoint y: 72, endPoint x: 215, endPoint y: 81, distance: 28.0
click at [216, 82] on div "Rota 10 - Placa AD344QF 0000430961 - DORA PATRICIA LILIANA NELIDA Rota 11 - Pla…" at bounding box center [183, 79] width 367 height 158
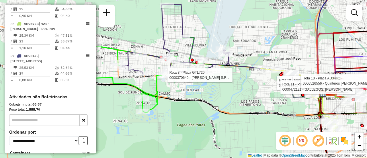
select select "**********"
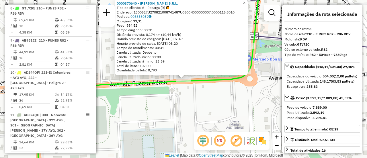
scroll to position [57, 0]
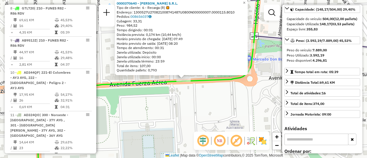
click at [225, 104] on div "0000370640 - PACHECO S.R.L. Tipo de cliente: 6 - Recarga (R) Endereço: 1300527U…" at bounding box center [183, 79] width 367 height 158
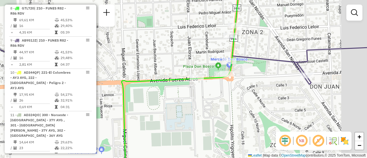
drag, startPoint x: 284, startPoint y: 64, endPoint x: 176, endPoint y: 93, distance: 110.8
click at [174, 93] on div "Janela de atendimento Grade de atendimento Capacidade Transportadoras Veículos …" at bounding box center [183, 79] width 367 height 158
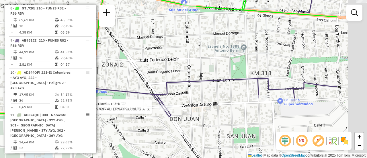
drag, startPoint x: 262, startPoint y: 72, endPoint x: 147, endPoint y: 89, distance: 116.5
click at [117, 92] on icon at bounding box center [213, 55] width 247 height 121
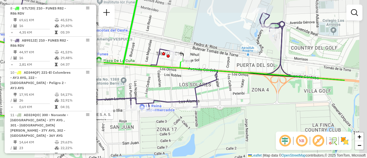
drag, startPoint x: 286, startPoint y: 73, endPoint x: 194, endPoint y: 92, distance: 94.5
click at [193, 92] on div "Rota 8 - Placa GTL720 0000374817 - GERLO ERICA COR Rota 8 - Placa GTL720 000046…" at bounding box center [183, 79] width 367 height 158
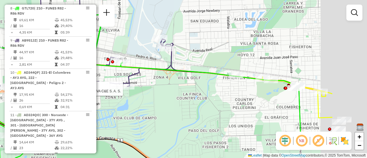
drag, startPoint x: 292, startPoint y: 75, endPoint x: 148, endPoint y: 59, distance: 144.5
click at [149, 59] on div "Rota 8 - Placa GTL720 0000374817 - GERLO ERICA COR Rota 8 - Placa GTL720 000046…" at bounding box center [183, 79] width 367 height 158
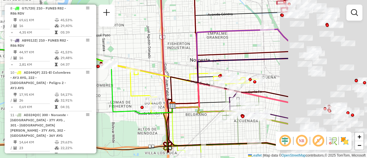
drag, startPoint x: 229, startPoint y: 66, endPoint x: 97, endPoint y: 47, distance: 133.1
click at [94, 48] on hb-router-mapa "Informações da Sessão 1273962 - 12/09/2025 Criação: 11/09/2025 16:20 Depósito: …" at bounding box center [183, 79] width 367 height 158
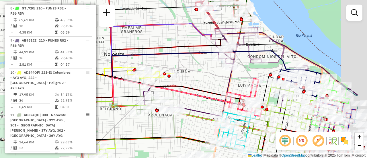
drag, startPoint x: 220, startPoint y: 69, endPoint x: 168, endPoint y: 70, distance: 51.9
click at [168, 70] on div "Rota 8 - Placa GTL720 0000374817 - GERLO ERICA COR Rota 8 - Placa GTL720 000046…" at bounding box center [183, 79] width 367 height 158
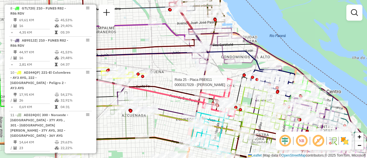
select select "**********"
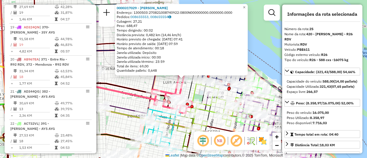
scroll to position [1026, 0]
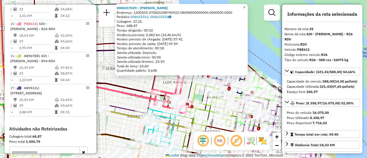
click at [136, 84] on div "0000317029 - BUSSO GABRIEL G Endereço: 1300503:270821008740922:0800N000000000.0…" at bounding box center [183, 79] width 367 height 158
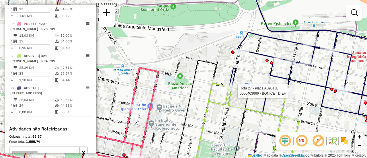
select select "**********"
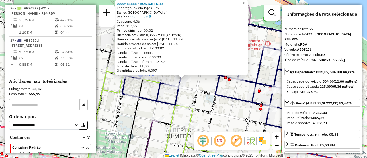
scroll to position [86, 0]
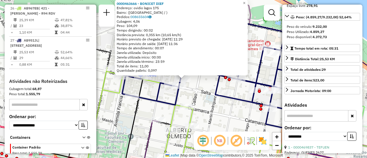
click at [201, 86] on div "0000463666 - BONICET DIEF Endereço: ovidio lagos 175 Bairro: (rosario / ) Pedid…" at bounding box center [183, 79] width 367 height 158
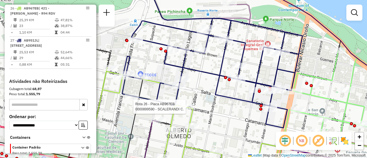
select select "**********"
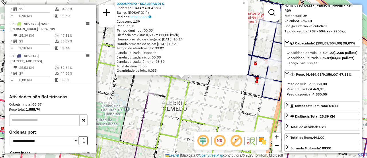
scroll to position [57, 0]
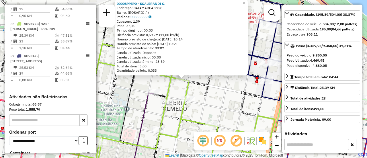
click at [216, 103] on div "0000899590 - SCALERANDI C. Endereço: CATAMARCA 2728 Bairro: (ROSARIO / ) Pedido…" at bounding box center [183, 79] width 367 height 158
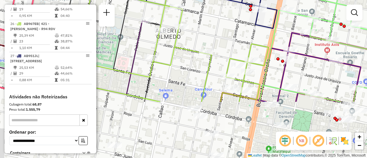
drag, startPoint x: 230, startPoint y: 99, endPoint x: 224, endPoint y: 28, distance: 72.2
click at [224, 28] on div "Janela de atendimento Grade de atendimento Capacidade Transportadoras Veículos …" at bounding box center [183, 79] width 367 height 158
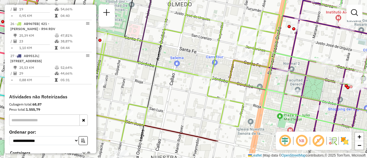
drag, startPoint x: 214, startPoint y: 25, endPoint x: 221, endPoint y: 10, distance: 16.0
click at [220, 11] on div "Janela de atendimento Grade de atendimento Capacidade Transportadoras Veículos …" at bounding box center [183, 79] width 367 height 158
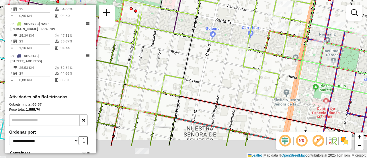
drag, startPoint x: 183, startPoint y: 57, endPoint x: 224, endPoint y: 29, distance: 49.7
click at [224, 29] on div "Janela de atendimento Grade de atendimento Capacidade Transportadoras Veículos …" at bounding box center [183, 79] width 367 height 158
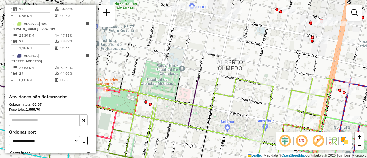
drag, startPoint x: 203, startPoint y: 42, endPoint x: 222, endPoint y: 107, distance: 67.8
click at [211, 135] on div "Janela de atendimento Grade de atendimento Capacidade Transportadoras Veículos …" at bounding box center [183, 79] width 367 height 158
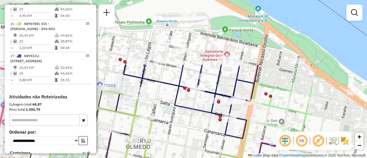
drag, startPoint x: 260, startPoint y: 66, endPoint x: 168, endPoint y: 146, distance: 122.0
click at [168, 146] on div "Janela de atendimento Grade de atendimento Capacidade Transportadoras Veículos …" at bounding box center [183, 79] width 367 height 158
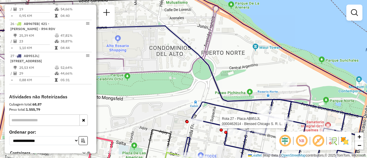
select select "**********"
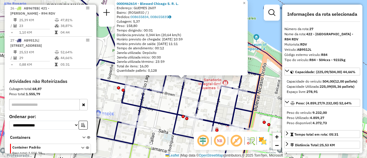
scroll to position [29, 0]
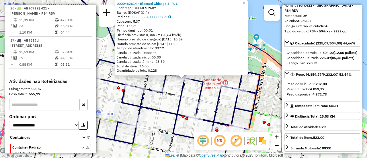
click at [224, 111] on div "0000462614 - Blessed Chicago S. R. L. Endereço: GUEMES 2607 Bairro: (ROSARIO / …" at bounding box center [183, 79] width 367 height 158
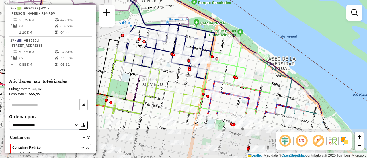
drag, startPoint x: 252, startPoint y: 107, endPoint x: 208, endPoint y: 39, distance: 80.7
click at [209, 39] on div "Janela de atendimento Grade de atendimento Capacidade Transportadoras Veículos …" at bounding box center [183, 79] width 367 height 158
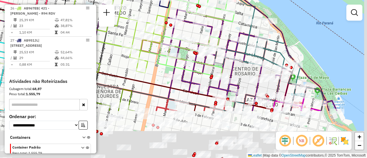
drag, startPoint x: 252, startPoint y: 93, endPoint x: 215, endPoint y: 26, distance: 76.8
click at [219, 31] on div "Janela de atendimento Grade de atendimento Capacidade Transportadoras Veículos …" at bounding box center [183, 79] width 367 height 158
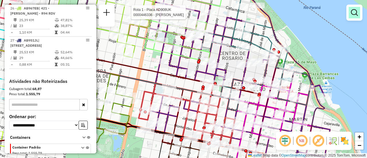
click at [352, 11] on em at bounding box center [354, 12] width 7 height 7
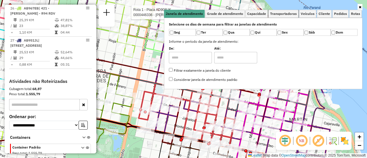
drag, startPoint x: 288, startPoint y: 11, endPoint x: 324, endPoint y: 24, distance: 38.8
click at [288, 12] on span "Transportadoras" at bounding box center [283, 13] width 27 height 3
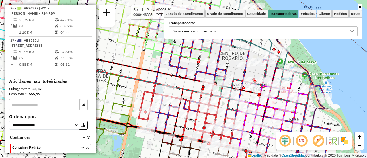
click at [350, 31] on icon at bounding box center [352, 31] width 4 height 2
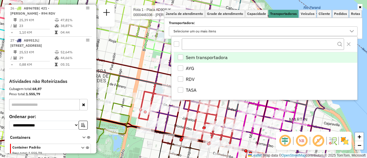
scroll to position [3, 20]
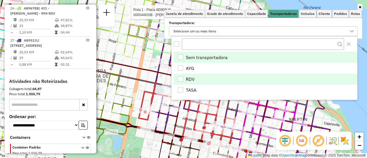
click at [179, 77] on div "RDV" at bounding box center [180, 78] width 5 height 5
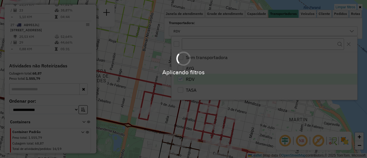
scroll to position [508, 0]
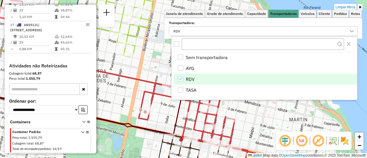
click at [152, 67] on div "Limpar filtros Janela de atendimento Grade de atendimento Capacidade Transporta…" at bounding box center [183, 79] width 367 height 158
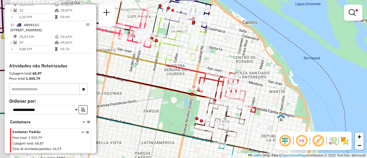
drag, startPoint x: 191, startPoint y: 66, endPoint x: 248, endPoint y: 63, distance: 56.5
click at [247, 63] on div "Limpar filtros Janela de atendimento Grade de atendimento Capacidade Transporta…" at bounding box center [183, 79] width 367 height 158
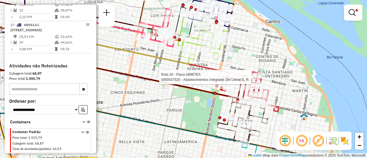
select select "**********"
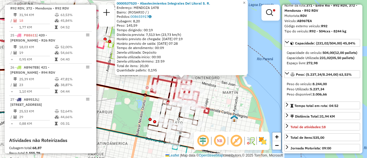
scroll to position [57, 0]
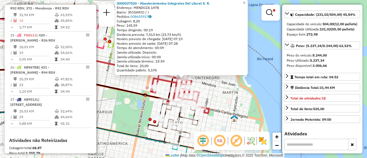
click at [238, 106] on div "0000537520 - Abastecimientos Integrales Del Litoral S. R. Endereço: MENDOZA 147…" at bounding box center [183, 79] width 367 height 158
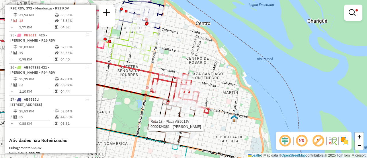
select select "**********"
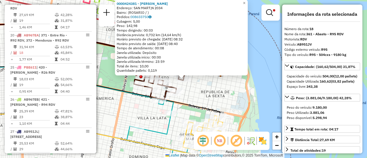
scroll to position [29, 0]
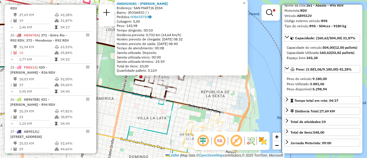
click at [214, 96] on div "0000424381 - WENG AIMEI Endereço: SAN MART¡N 2034 Bairro: (ROSARIO / ) Pedidos:…" at bounding box center [183, 79] width 367 height 158
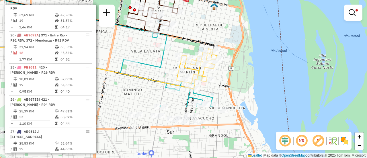
drag, startPoint x: 203, startPoint y: 107, endPoint x: 197, endPoint y: 40, distance: 67.1
click at [197, 40] on icon at bounding box center [85, 24] width 257 height 50
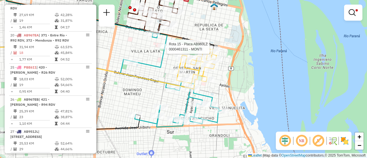
select select "**********"
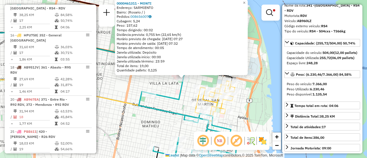
click at [184, 99] on div "0000461311 - MONTI Endereço: SARMIENTO Bairro: (Rosario / ) Pedidos: 008656007 …" at bounding box center [183, 79] width 367 height 158
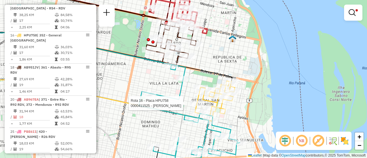
select select "**********"
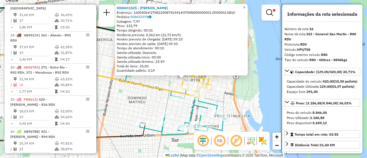
scroll to position [57, 0]
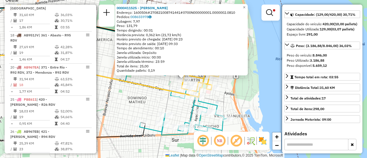
click at [242, 96] on div "0000411525 - SILVA MARIA FERNANDA Endereço: 1600506#270821008741441#0700N000000…" at bounding box center [183, 79] width 367 height 158
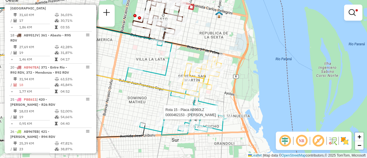
select select "**********"
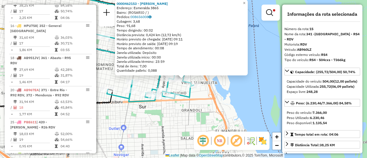
scroll to position [332, 0]
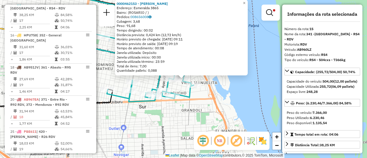
click at [236, 109] on div "0000462153 - Jaime Fernando Endereço: Esmeralda 3865 Bairro: (ROSARIO / ) Pedid…" at bounding box center [183, 79] width 367 height 158
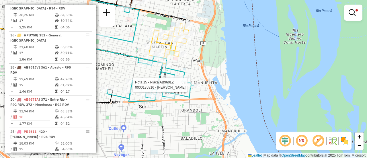
select select "**********"
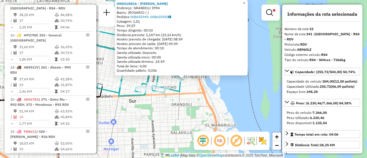
click at [182, 104] on div "0000135816 - NOGARA SERGIO D Endereço: GRANDOLI 3994 Bairro: (ROSARIO / ) Pedid…" at bounding box center [183, 79] width 367 height 158
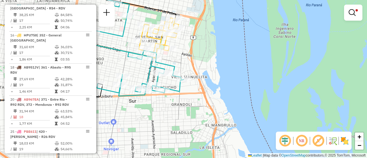
click at [263, 72] on div "Limpar filtros Janela de atendimento Grade de atendimento Capacidade Transporta…" at bounding box center [183, 79] width 367 height 158
click at [163, 115] on div "Limpar filtros Janela de atendimento Grade de atendimento Capacidade Transporta…" at bounding box center [183, 79] width 367 height 158
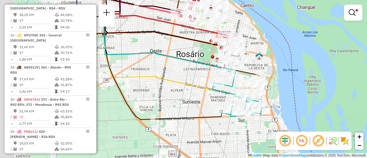
drag, startPoint x: 134, startPoint y: 85, endPoint x: 222, endPoint y: 96, distance: 88.9
click at [222, 96] on div "Limpar filtros Janela de atendimento Grade de atendimento Capacidade Transporta…" at bounding box center [183, 79] width 367 height 158
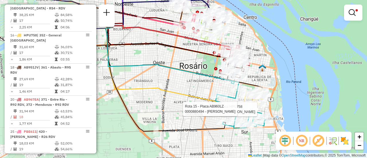
drag, startPoint x: 201, startPoint y: 69, endPoint x: 227, endPoint y: 116, distance: 53.6
click at [227, 116] on div "Rota 16 - Placa HPU758 0000380500 - XUE JINHUA Rota 15 - Placa AB960LZ 00008804…" at bounding box center [183, 79] width 367 height 158
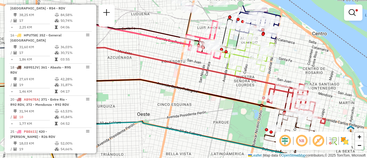
drag, startPoint x: 221, startPoint y: 64, endPoint x: 240, endPoint y: 109, distance: 48.5
click at [240, 109] on div "Rota 16 - Placa HPU758 0000380500 - XUE JINHUA Rota 15 - Placa AB960LZ 00008804…" at bounding box center [183, 79] width 367 height 158
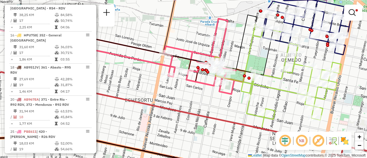
drag, startPoint x: 280, startPoint y: 40, endPoint x: 258, endPoint y: 70, distance: 37.5
click at [258, 70] on div "Rota 16 - Placa HPU758 0000380500 - XUE JINHUA Rota 15 - Placa AB960LZ 00008804…" at bounding box center [183, 79] width 367 height 158
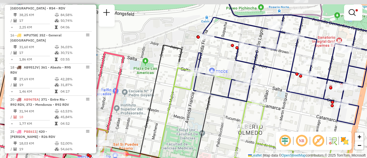
drag, startPoint x: 296, startPoint y: 19, endPoint x: 265, endPoint y: 39, distance: 36.2
click at [265, 39] on div "Rota 16 - Placa HPU758 0000380500 - XUE JINHUA Rota 15 - Placa AB960LZ 00008804…" at bounding box center [183, 79] width 367 height 158
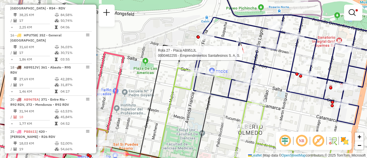
select select "**********"
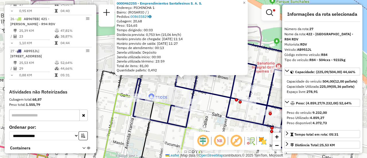
scroll to position [508, 0]
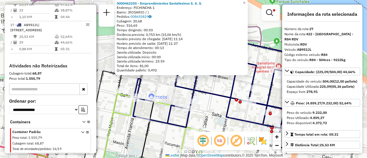
click at [167, 89] on div "0000462255 - Emprendimientos Santafesinos S. A. S. Endereço: PICHINCHA 1 Bairro…" at bounding box center [183, 79] width 367 height 158
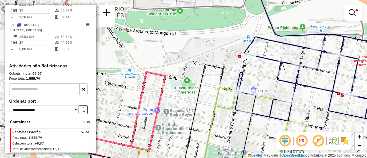
drag, startPoint x: 119, startPoint y: 106, endPoint x: 244, endPoint y: 97, distance: 125.0
click at [240, 97] on div "Limpar filtros Janela de atendimento Grade de atendimento Capacidade Transporta…" at bounding box center [183, 79] width 367 height 158
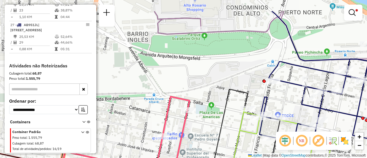
drag, startPoint x: 190, startPoint y: 60, endPoint x: 194, endPoint y: 105, distance: 45.1
click at [194, 105] on div "Limpar filtros Janela de atendimento Grade de atendimento Capacidade Transporta…" at bounding box center [183, 79] width 367 height 158
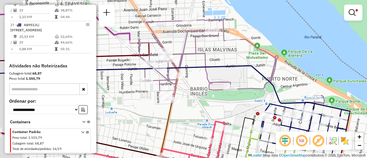
drag, startPoint x: 163, startPoint y: 74, endPoint x: 257, endPoint y: 95, distance: 96.3
click at [257, 95] on div "Limpar filtros Janela de atendimento Grade de atendimento Capacidade Transporta…" at bounding box center [183, 79] width 367 height 158
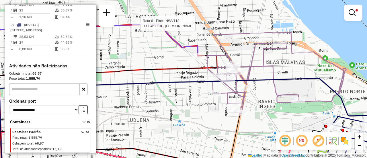
select select "**********"
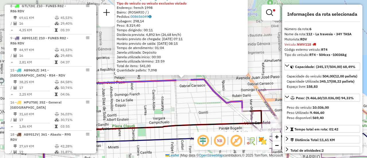
scroll to position [204, 0]
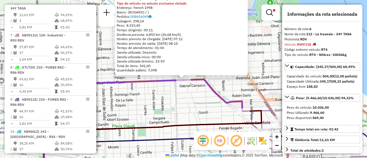
click at [171, 101] on div "0000461110 - Gonzales Emanuel - RDV Tipo do veículo ou veículo exclusivo violad…" at bounding box center [183, 79] width 367 height 158
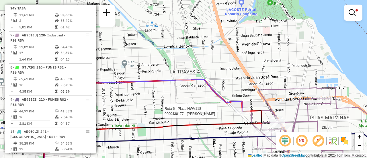
select select "**********"
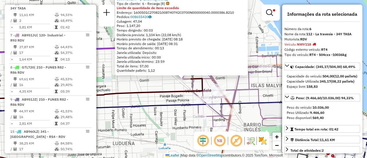
click at [166, 118] on div "0000430177 - GONZALEZ MAXIMILIANO JOSE Tipo de cliente: 6 - Recarga (R) Limite …" at bounding box center [183, 79] width 367 height 158
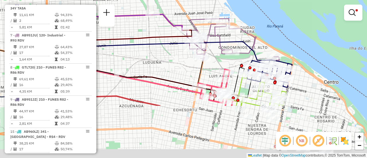
drag, startPoint x: 173, startPoint y: 133, endPoint x: 178, endPoint y: 42, distance: 90.9
click at [178, 47] on div "Limpar filtros Janela de atendimento Grade de atendimento Capacidade Transporta…" at bounding box center [183, 79] width 367 height 158
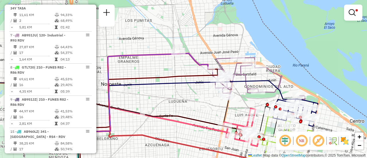
drag, startPoint x: 167, startPoint y: 42, endPoint x: 193, endPoint y: 107, distance: 70.0
click at [193, 107] on div "Limpar filtros Janela de atendimento Grade de atendimento Capacidade Transporta…" at bounding box center [183, 79] width 367 height 158
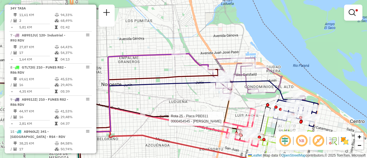
select select "**********"
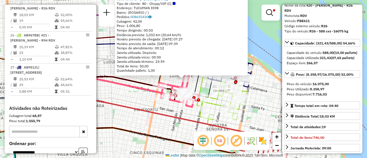
scroll to position [57, 0]
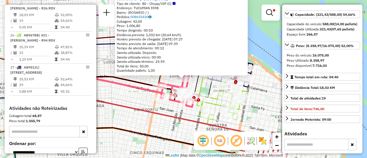
click at [125, 91] on div "0000454545 - GONZALEZ MAXIMILIANO JOSE Tipo de cliente: 80 - Chopp/VIP (C) Ende…" at bounding box center [183, 79] width 367 height 158
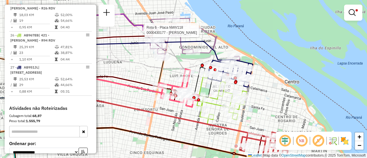
select select "**********"
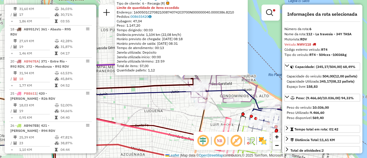
scroll to position [204, 0]
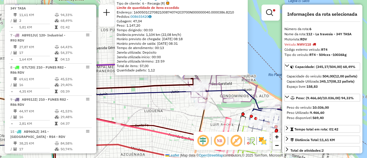
click at [167, 104] on div "0000430177 - GONZALEZ MAXIMILIANO JOSE Tipo de cliente: 6 - Recarga (R) Limite …" at bounding box center [183, 79] width 367 height 158
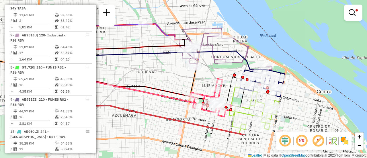
drag, startPoint x: 225, startPoint y: 114, endPoint x: 217, endPoint y: 60, distance: 55.3
click at [214, 60] on div "Limpar filtros Janela de atendimento Grade de atendimento Capacidade Transporta…" at bounding box center [183, 79] width 367 height 158
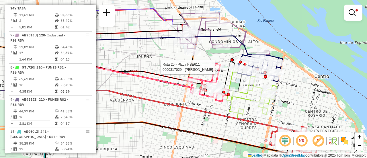
select select "**********"
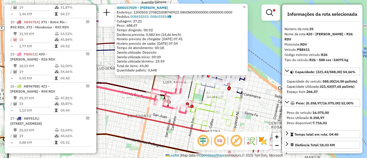
scroll to position [461, 0]
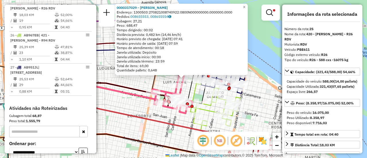
click at [126, 102] on div "0000317029 - BUSSO GABRIEL G Endereço: 1300503:270821008740922:0800N000000000.0…" at bounding box center [183, 79] width 367 height 158
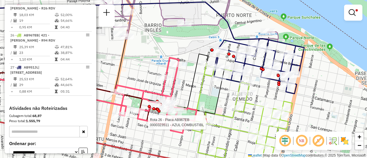
select select "**********"
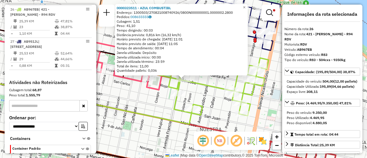
scroll to position [493, 0]
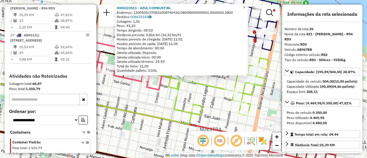
drag, startPoint x: 136, startPoint y: 98, endPoint x: 160, endPoint y: 103, distance: 24.9
click at [136, 98] on div "0000323511 - AZUL COMBUSTIBL Endereço: 1300503/270821008740926/0800N000000001.0…" at bounding box center [183, 79] width 367 height 158
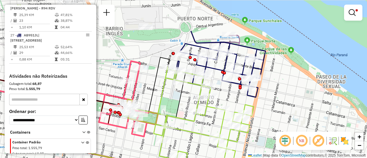
drag, startPoint x: 192, startPoint y: 51, endPoint x: 176, endPoint y: 95, distance: 46.8
click at [176, 101] on icon at bounding box center [66, 94] width 237 height 45
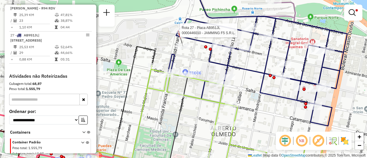
select select "**********"
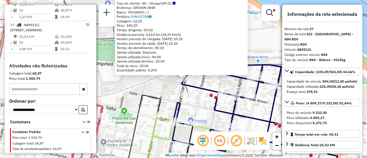
scroll to position [508, 0]
click at [159, 85] on div "0000446010 - JAMMING F5 S.R.L. Tipo de cliente: 80 - Chopp/VIP (C) Endereço: BR…" at bounding box center [183, 79] width 367 height 158
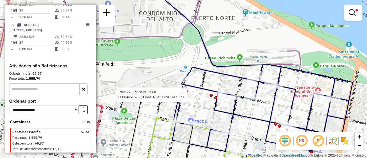
select select "**********"
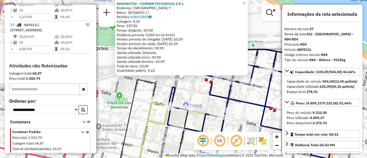
click at [156, 83] on icon at bounding box center [59, 126] width 192 height 94
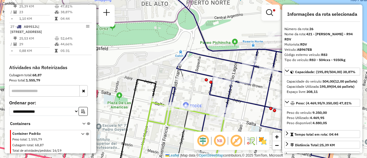
scroll to position [493, 0]
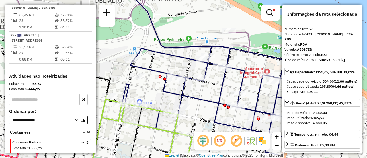
drag, startPoint x: 266, startPoint y: 79, endPoint x: 219, endPoint y: 75, distance: 46.2
click at [219, 75] on div "Limpar filtros Janela de atendimento Grade de atendimento Capacidade Transporta…" at bounding box center [183, 79] width 367 height 158
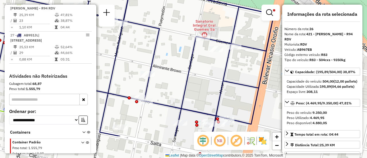
drag, startPoint x: 252, startPoint y: 77, endPoint x: 143, endPoint y: 39, distance: 115.7
click at [143, 39] on div "Limpar filtros Janela de atendimento Grade de atendimento Capacidade Transporta…" at bounding box center [183, 79] width 367 height 158
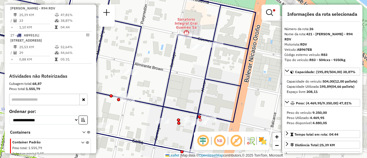
drag, startPoint x: 251, startPoint y: 60, endPoint x: 223, endPoint y: 58, distance: 28.1
click at [220, 57] on div "Limpar filtros Janela de atendimento Grade de atendimento Capacidade Transporta…" at bounding box center [183, 79] width 367 height 158
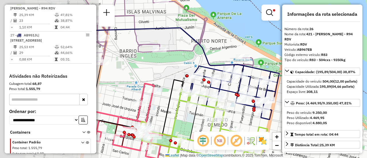
drag, startPoint x: 167, startPoint y: 89, endPoint x: 311, endPoint y: 97, distance: 144.0
click at [299, 99] on hb-router-mapa "Informações da Sessão 1273962 - 12/09/2025 Criação: 11/09/2025 16:20 Depósito: …" at bounding box center [183, 79] width 367 height 158
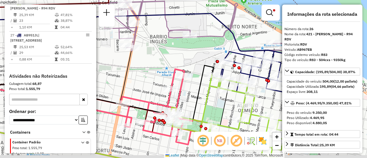
drag, startPoint x: 197, startPoint y: 103, endPoint x: 210, endPoint y: 76, distance: 29.9
click at [210, 77] on icon at bounding box center [89, 92] width 250 height 54
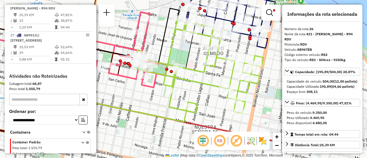
drag, startPoint x: 240, startPoint y: 113, endPoint x: 211, endPoint y: 88, distance: 38.8
click at [211, 88] on icon at bounding box center [199, 66] width 127 height 96
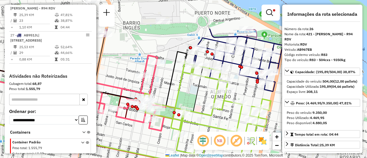
drag, startPoint x: 158, startPoint y: 43, endPoint x: 168, endPoint y: 85, distance: 43.0
click at [167, 87] on icon at bounding box center [79, 79] width 215 height 54
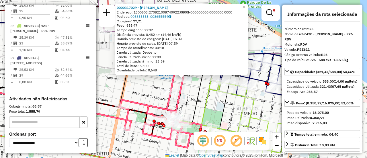
scroll to position [461, 0]
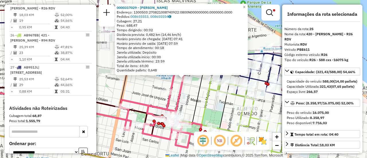
click at [191, 93] on div "0000317029 - BUSSO GABRIEL G Endereço: 1300503:270821008740922:0800N000000000.0…" at bounding box center [183, 79] width 367 height 158
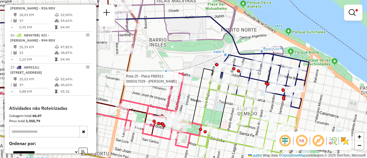
select select "**********"
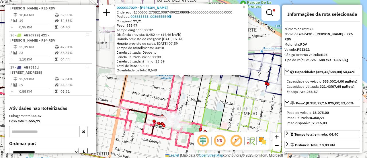
scroll to position [29, 0]
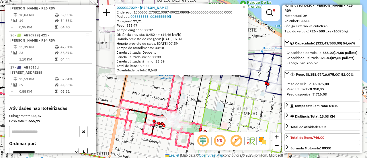
click at [190, 106] on div "0000317029 - BUSSO GABRIEL G Endereço: 1300503:270821008740922:0800N000000000.0…" at bounding box center [183, 79] width 367 height 158
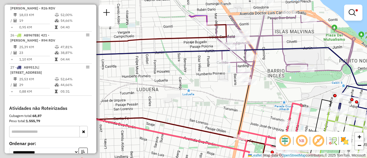
drag, startPoint x: 132, startPoint y: 74, endPoint x: 296, endPoint y: 109, distance: 167.8
click at [299, 111] on div "Limpar filtros Janela de atendimento Grade de atendimento Capacidade Transporta…" at bounding box center [183, 79] width 367 height 158
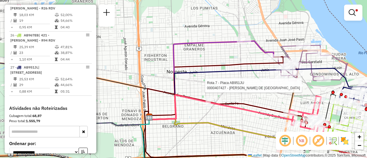
select select "**********"
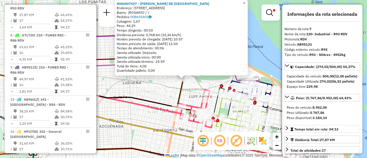
scroll to position [57, 0]
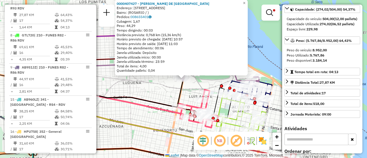
click at [158, 91] on div "0000407427 - GUTIERREZ MARIA DE LOS ANGELES Endereço: BLVD AVELLANEDA 75 Bairro…" at bounding box center [183, 79] width 367 height 158
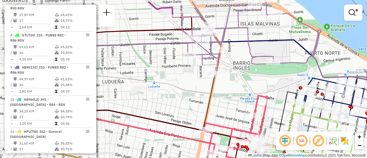
drag, startPoint x: 146, startPoint y: 79, endPoint x: 236, endPoint y: 97, distance: 91.4
click at [236, 97] on div "Limpar filtros Janela de atendimento Grade de atendimento Capacidade Transporta…" at bounding box center [183, 79] width 367 height 158
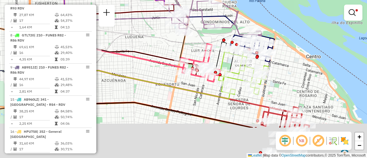
drag, startPoint x: 178, startPoint y: 92, endPoint x: 166, endPoint y: 46, distance: 47.7
click at [166, 46] on div "Limpar filtros Janela de atendimento Grade de atendimento Capacidade Transporta…" at bounding box center [183, 79] width 367 height 158
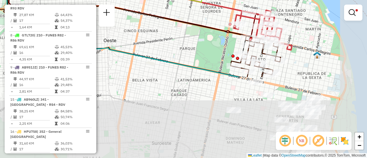
drag, startPoint x: 242, startPoint y: 128, endPoint x: 205, endPoint y: -19, distance: 151.5
click at [205, 0] on html "Aplicando filtros Pop-up bloqueado! Seu navegador bloqueou automáticamente a ab…" at bounding box center [183, 79] width 367 height 158
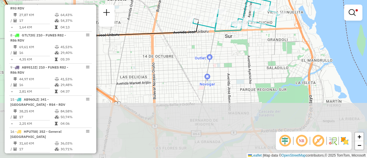
drag, startPoint x: 236, startPoint y: 86, endPoint x: 198, endPoint y: -14, distance: 106.7
click at [198, 0] on html "Aplicando filtros Pop-up bloqueado! Seu navegador bloqueou automáticamente a ab…" at bounding box center [183, 79] width 367 height 158
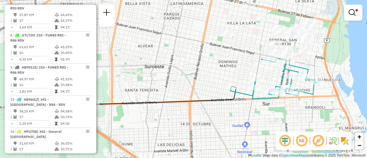
drag, startPoint x: 235, startPoint y: 77, endPoint x: 278, endPoint y: 171, distance: 103.3
click at [278, 158] on html "Aplicando filtros Pop-up bloqueado! Seu navegador bloqueou automáticamente a ab…" at bounding box center [183, 79] width 367 height 158
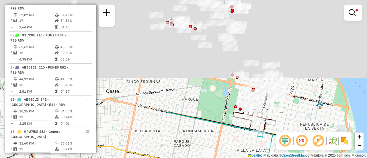
drag, startPoint x: 193, startPoint y: 134, endPoint x: 220, endPoint y: 171, distance: 45.6
click at [220, 158] on html "Aplicando filtros Pop-up bloqueado! Seu navegador bloqueou automáticamente a ab…" at bounding box center [183, 79] width 367 height 158
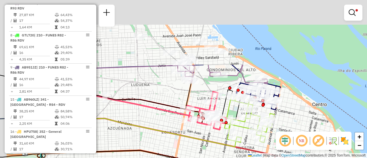
drag, startPoint x: 168, startPoint y: 81, endPoint x: 211, endPoint y: 171, distance: 99.5
click at [211, 158] on html "Aplicando filtros Pop-up bloqueado! Seu navegador bloqueou automáticamente a ab…" at bounding box center [183, 79] width 367 height 158
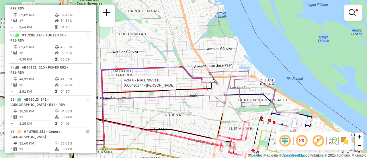
select select "**********"
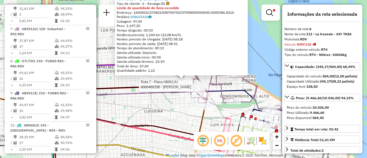
scroll to position [204, 0]
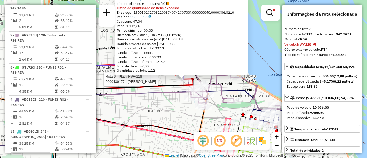
click at [171, 113] on div "Rota 6 - Placa NWV118 0000430177 - GONZALEZ MAXIMILIANO JOSE 0000430177 - GONZA…" at bounding box center [183, 79] width 367 height 158
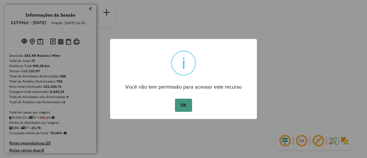
click at [183, 102] on button "OK" at bounding box center [183, 105] width 17 height 13
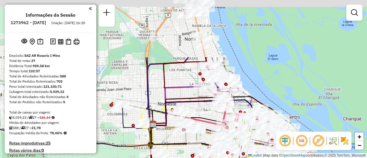
drag, startPoint x: 210, startPoint y: 67, endPoint x: 213, endPoint y: 119, distance: 51.4
click at [212, 118] on icon at bounding box center [201, 119] width 98 height 18
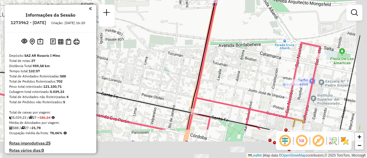
drag, startPoint x: 281, startPoint y: 94, endPoint x: 142, endPoint y: 17, distance: 158.5
click at [134, 9] on div "Rota 11 - Placa GBL764 0000445675 - RAFFO [PERSON_NAME] 11 - Placa GBL764 00004…" at bounding box center [183, 79] width 367 height 158
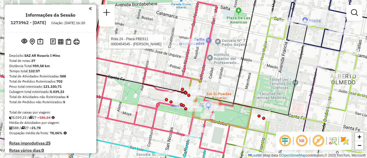
select select "**********"
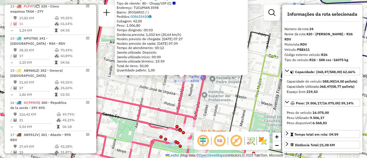
scroll to position [988, 0]
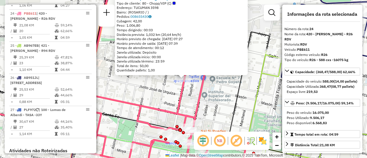
click at [155, 96] on div "0000454545 - [PERSON_NAME] Tipo de cliente: 80 - Chopp/VIP (C) Endereço: [STREE…" at bounding box center [183, 79] width 367 height 158
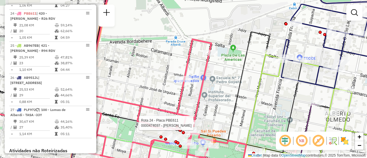
select select "**********"
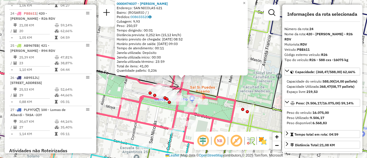
click at [222, 90] on div "0000474037 - FERREYRA [PERSON_NAME]: SAN NICOLAS 621 Bairro: ([GEOGRAPHIC_DATA]…" at bounding box center [183, 79] width 367 height 158
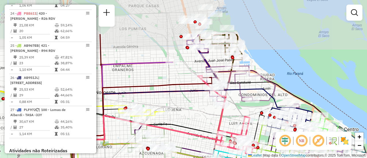
drag, startPoint x: 176, startPoint y: 59, endPoint x: 197, endPoint y: 109, distance: 54.0
click at [197, 109] on div "Janela de atendimento Grade de atendimento Capacidade Transportadoras Veículos …" at bounding box center [183, 79] width 367 height 158
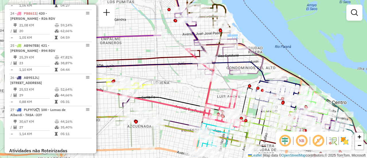
drag, startPoint x: 251, startPoint y: 109, endPoint x: 235, endPoint y: 54, distance: 57.6
click at [234, 52] on div "Janela de atendimento Grade de atendimento Capacidade Transportadoras Veículos …" at bounding box center [183, 79] width 367 height 158
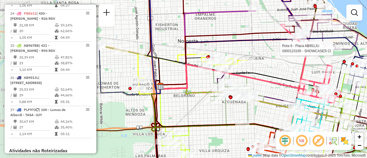
drag, startPoint x: 158, startPoint y: 70, endPoint x: 268, endPoint y: 76, distance: 110.2
click at [258, 75] on icon at bounding box center [256, 76] width 196 height 36
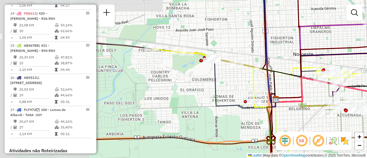
drag, startPoint x: 159, startPoint y: 70, endPoint x: 273, endPoint y: 83, distance: 114.5
click at [273, 83] on icon at bounding box center [268, 48] width 13 height 102
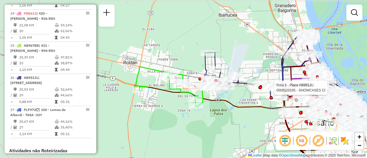
drag, startPoint x: 132, startPoint y: 93, endPoint x: 223, endPoint y: 96, distance: 90.9
click at [223, 96] on div "Rota 6 - Placa AB951JU 0000123165 - SHOWCASES CI Janela de atendimento Grade de…" at bounding box center [183, 79] width 367 height 158
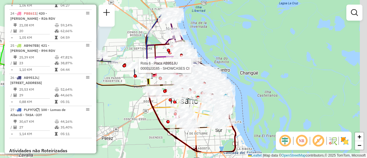
drag, startPoint x: 250, startPoint y: 103, endPoint x: 122, endPoint y: 82, distance: 129.2
click at [113, 80] on div "Rota 6 - Placa AB951JU 0000123165 - SHOWCASES CI Janela de atendimento Grade de…" at bounding box center [183, 79] width 367 height 158
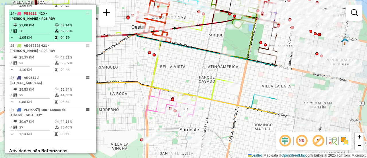
drag, startPoint x: 213, startPoint y: 68, endPoint x: 75, endPoint y: 14, distance: 148.3
click at [73, 14] on hb-router-mapa "Informações da Sessão 1273962 - [DATE] Criação: [DATE] 16:20 Depósito: SAZ AR R…" at bounding box center [183, 79] width 367 height 158
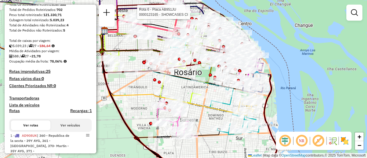
scroll to position [0, 0]
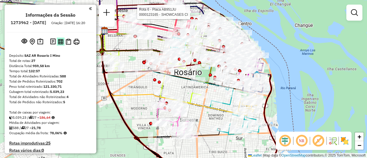
click at [60, 44] on img at bounding box center [60, 41] width 5 height 5
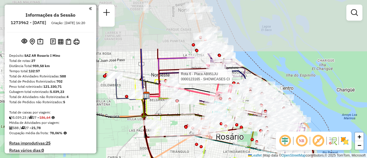
drag, startPoint x: 131, startPoint y: 52, endPoint x: 184, endPoint y: 111, distance: 79.9
click at [176, 118] on icon at bounding box center [188, 109] width 88 height 32
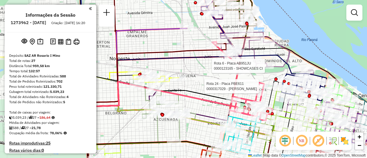
select select "**********"
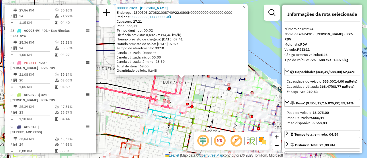
scroll to position [988, 0]
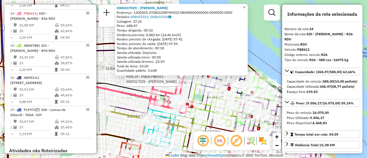
click at [121, 97] on div "Rota 24 - Placa PBE611 0000317029 - BUSSO GABRIEL G 0000317029 - BUSSO [PERSON_…" at bounding box center [183, 79] width 367 height 158
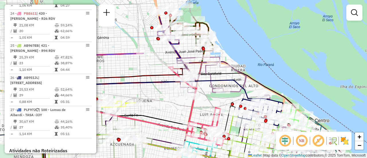
drag, startPoint x: 128, startPoint y: 67, endPoint x: 183, endPoint y: 109, distance: 69.1
click at [182, 111] on div "Janela de atendimento Grade de atendimento Capacidade Transportadoras Veículos …" at bounding box center [183, 79] width 367 height 158
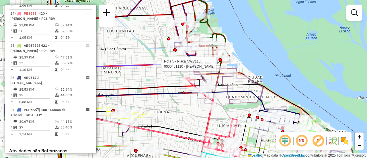
select select "**********"
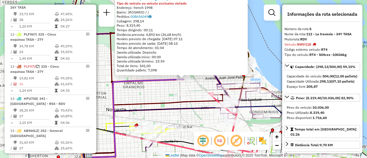
scroll to position [363, 0]
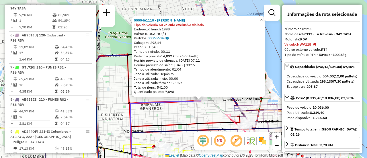
drag, startPoint x: 207, startPoint y: 93, endPoint x: 201, endPoint y: 112, distance: 20.4
click at [201, 112] on div "0000461110 - [PERSON_NAME] - RDV Tipo do veículo ou veículo exclusivo violado E…" at bounding box center [183, 79] width 367 height 158
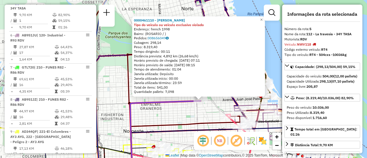
click at [189, 105] on div "0000461110 - [PERSON_NAME] - RDV Tipo do veículo ou veículo exclusivo violado E…" at bounding box center [183, 79] width 367 height 158
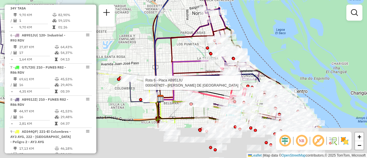
click at [226, 80] on div at bounding box center [233, 83] width 14 height 6
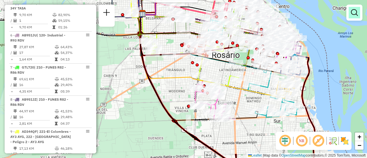
click at [353, 13] on em at bounding box center [354, 12] width 7 height 7
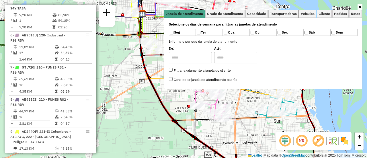
drag, startPoint x: 288, startPoint y: 11, endPoint x: 340, endPoint y: 37, distance: 58.7
click at [289, 12] on span "Transportadoras" at bounding box center [283, 13] width 27 height 3
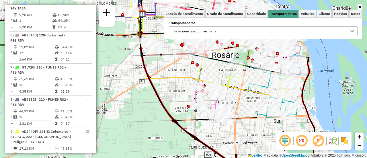
click at [352, 30] on icon at bounding box center [351, 31] width 5 height 5
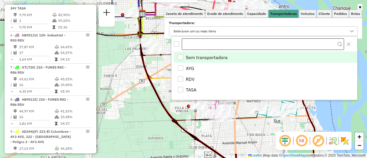
scroll to position [3, 20]
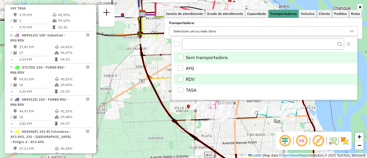
click at [181, 78] on div "RDV" at bounding box center [180, 78] width 5 height 5
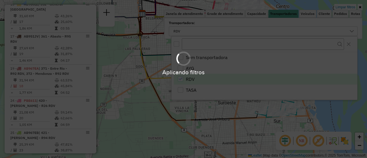
scroll to position [204, 0]
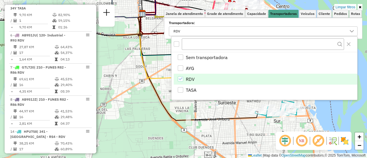
click at [229, 110] on div "Limpar filtros Janela de atendimento Grade de atendimento Capacidade Transporta…" at bounding box center [183, 79] width 367 height 158
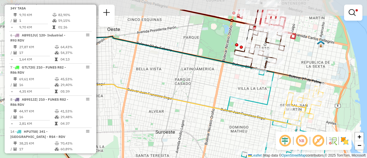
drag, startPoint x: 275, startPoint y: 85, endPoint x: 248, endPoint y: 111, distance: 38.1
click at [249, 111] on div "Limpar filtros Janela de atendimento Grade de atendimento Capacidade Transporta…" at bounding box center [183, 79] width 367 height 158
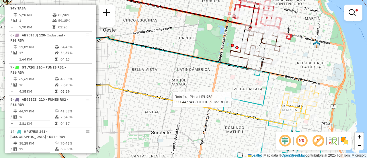
select select "**********"
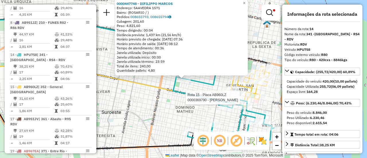
scroll to position [332, 0]
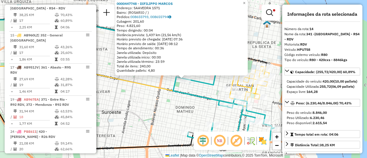
click at [208, 90] on div "0000447748 - DIFILIPPO MARCOS Endereço: SAAVEDRA 1571 Bairro: (ROSARIO / ) Pedi…" at bounding box center [183, 79] width 367 height 158
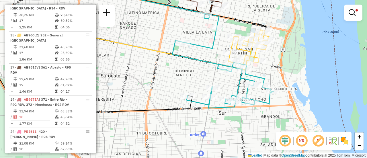
drag, startPoint x: 211, startPoint y: 115, endPoint x: 210, endPoint y: 74, distance: 41.0
click at [210, 74] on div "Limpar filtros Janela de atendimento Grade de atendimento Capacidade Transporta…" at bounding box center [183, 79] width 367 height 158
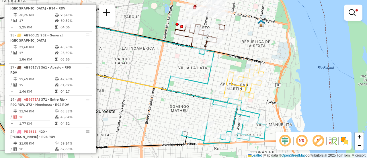
drag, startPoint x: 207, startPoint y: 46, endPoint x: 203, endPoint y: 72, distance: 26.3
click at [202, 89] on icon at bounding box center [217, 96] width 101 height 95
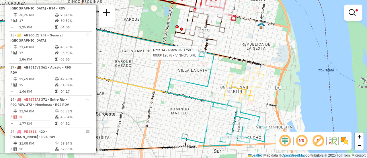
select select "**********"
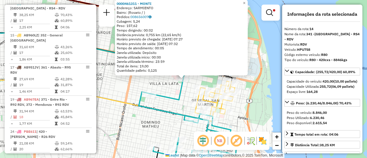
click at [169, 91] on div "0000461311 - MONTI Endereço: SARMIENTO Bairro: (Rosario / ) Pedidos: 008656007 …" at bounding box center [183, 79] width 367 height 158
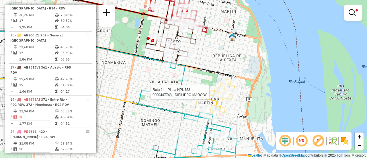
select select "**********"
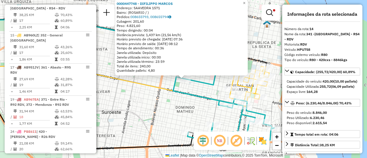
click at [163, 104] on div "0000447748 - DIFILIPPO MARCOS Endereço: SAAVEDRA 1571 Bairro: (ROSARIO / ) Pedi…" at bounding box center [183, 79] width 367 height 158
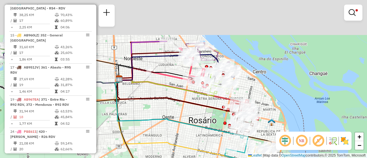
drag, startPoint x: 171, startPoint y: 35, endPoint x: 184, endPoint y: 91, distance: 57.7
click at [180, 94] on icon at bounding box center [166, 87] width 95 height 17
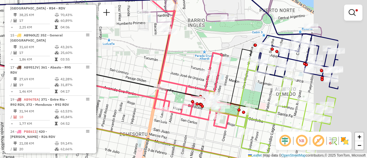
drag, startPoint x: 320, startPoint y: 75, endPoint x: 203, endPoint y: 90, distance: 117.3
click at [203, 90] on div "Limpar filtros Janela de atendimento Grade de atendimento Capacidade Transporta…" at bounding box center [183, 79] width 367 height 158
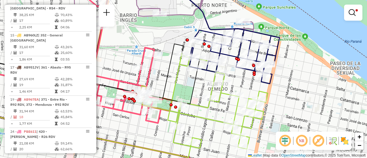
drag, startPoint x: 240, startPoint y: 130, endPoint x: 223, endPoint y: 118, distance: 21.1
click at [223, 118] on div "Limpar filtros Janela de atendimento Grade de atendimento Capacidade Transporta…" at bounding box center [183, 79] width 367 height 158
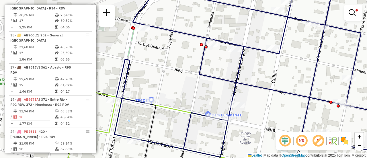
click at [296, 32] on div "Limpar filtros Janela de atendimento Grade de atendimento Capacidade Transporta…" at bounding box center [183, 79] width 367 height 158
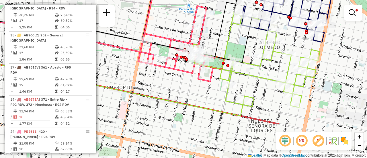
drag, startPoint x: 290, startPoint y: 85, endPoint x: 287, endPoint y: 33, distance: 52.8
click at [287, 33] on div "Limpar filtros Janela de atendimento Grade de atendimento Capacidade Transporta…" at bounding box center [183, 79] width 367 height 158
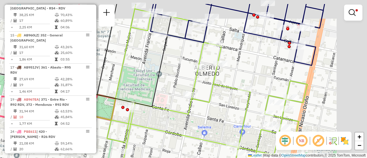
drag, startPoint x: 307, startPoint y: 30, endPoint x: 258, endPoint y: 57, distance: 55.5
click at [256, 56] on div "Limpar filtros Janela de atendimento Grade de atendimento Capacidade Transporta…" at bounding box center [183, 79] width 367 height 158
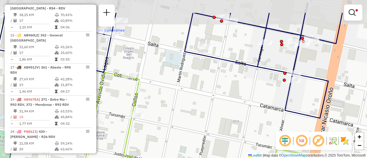
drag, startPoint x: 294, startPoint y: 29, endPoint x: 277, endPoint y: 57, distance: 32.5
click at [277, 56] on div "Limpar filtros Janela de atendimento Grade de atendimento Capacidade Transporta…" at bounding box center [183, 79] width 367 height 158
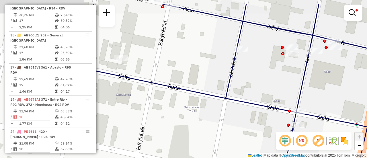
drag, startPoint x: 321, startPoint y: 49, endPoint x: 309, endPoint y: 69, distance: 22.7
click at [309, 69] on div "Limpar filtros Janela de atendimento Grade de atendimento Capacidade Transporta…" at bounding box center [183, 79] width 367 height 158
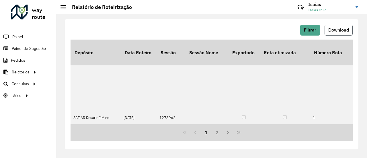
click at [337, 28] on span "Download" at bounding box center [338, 30] width 21 height 5
